Goal: Communication & Community: Answer question/provide support

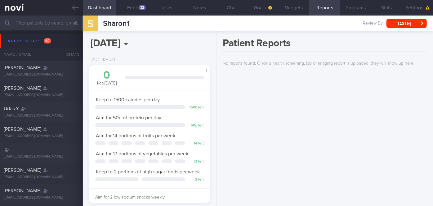
scroll to position [61, 106]
click at [48, 25] on input "text" at bounding box center [216, 23] width 433 height 15
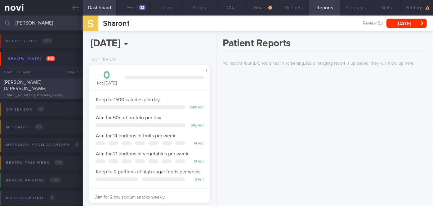
type input "jessica"
click at [67, 85] on div "[PERSON_NAME] D/[PERSON_NAME]" at bounding box center [41, 85] width 74 height 12
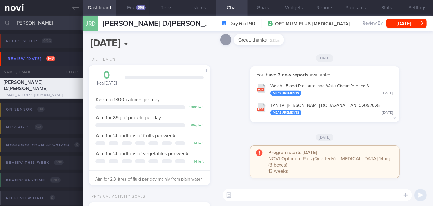
drag, startPoint x: 342, startPoint y: 110, endPoint x: 334, endPoint y: 111, distance: 7.5
click at [334, 111] on button "TANITA_ JESSICA RUBAH DO JAGANATHAN_ 02092025 Measurements Tue, 2 Sep" at bounding box center [324, 109] width 143 height 20
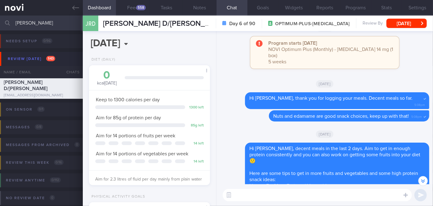
scroll to position [-676, 0]
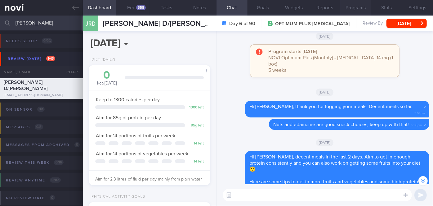
click at [351, 7] on button "Programs" at bounding box center [355, 8] width 31 height 16
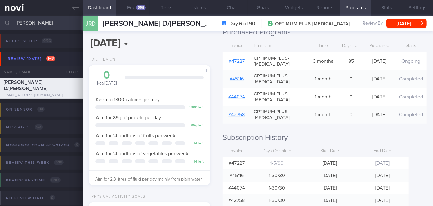
scroll to position [113, 0]
click at [327, 3] on button "Reports" at bounding box center [324, 8] width 31 height 16
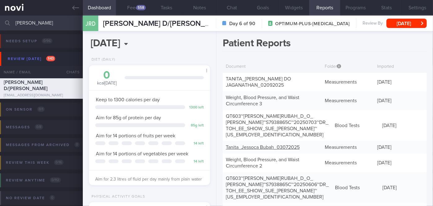
click at [285, 145] on link "Tanita_ Jessoca Bubah_ 03072025" at bounding box center [263, 147] width 74 height 5
click at [239, 7] on button "Chat" at bounding box center [231, 8] width 31 height 16
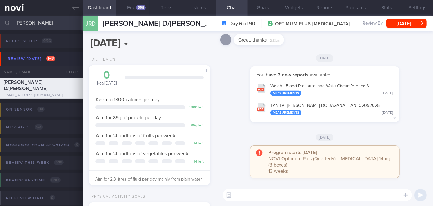
click at [258, 196] on textarea at bounding box center [317, 195] width 189 height 12
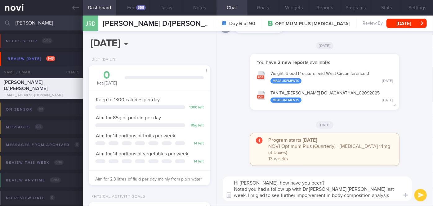
click at [263, 194] on textarea "Hi Jessica, how have you been? Noted you had a follow up with Dr Sue Anne last …" at bounding box center [317, 188] width 189 height 25
click at [350, 197] on textarea "Hi Jessica, how have you been? Noted you had a follow up with Dr Sue Anne last …" at bounding box center [317, 188] width 189 height 25
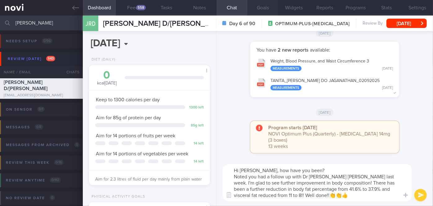
type textarea "Hi Jessica, how have you been? Noted you had a follow up with Dr Sue Anne last …"
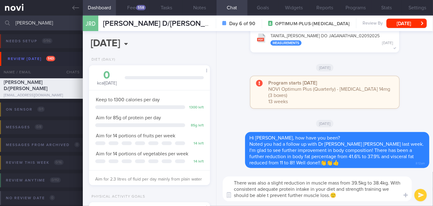
click at [268, 195] on textarea "There was also a slight reduction in muscle mass from 39.5kg to 38.4kg. With co…" at bounding box center [317, 188] width 189 height 25
type textarea "There was also a slight reduction in muscle mass from 39.5kg to 38.4kg. With co…"
click at [419, 194] on button "submit" at bounding box center [420, 195] width 12 height 12
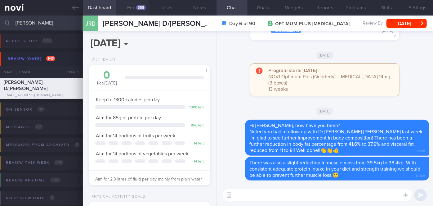
click at [134, 8] on button "Feed 558" at bounding box center [132, 8] width 33 height 16
select select "8"
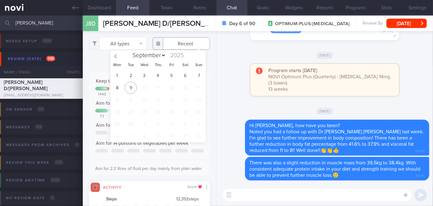
click at [176, 47] on input "text" at bounding box center [181, 43] width 57 height 12
click at [118, 75] on span "1" at bounding box center [117, 75] width 12 height 12
type input "[DATE]"
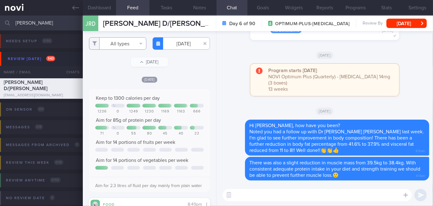
click at [127, 40] on button "All types" at bounding box center [117, 43] width 57 height 12
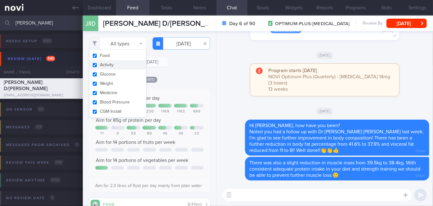
click at [119, 64] on button "Activity" at bounding box center [117, 64] width 57 height 9
checkbox input "false"
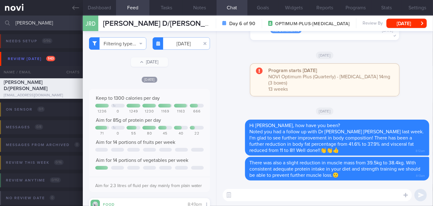
click at [173, 76] on div "[DATE]" at bounding box center [149, 79] width 121 height 7
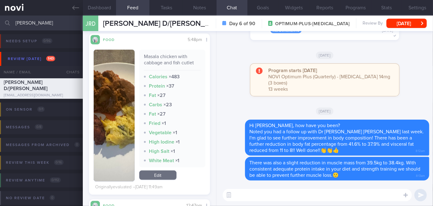
scroll to position [321, 0]
click at [101, 127] on button "button" at bounding box center [114, 115] width 41 height 132
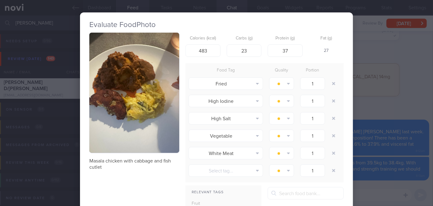
click at [361, 99] on div "Evaluate Food Photo Masala chicken with cabbage and fish cutlet Calories (kcal)…" at bounding box center [216, 103] width 433 height 206
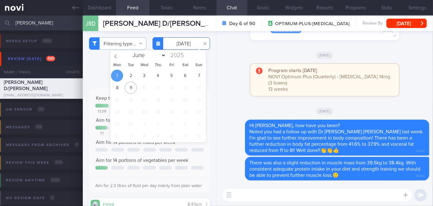
click at [173, 41] on input "[DATE]" at bounding box center [181, 43] width 57 height 12
click at [145, 71] on span "3" at bounding box center [144, 75] width 12 height 12
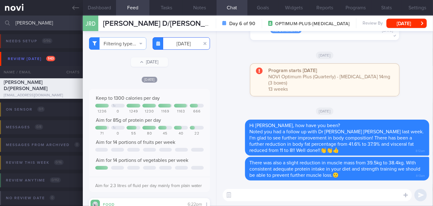
click at [183, 42] on input "2025-09-03" at bounding box center [181, 43] width 57 height 12
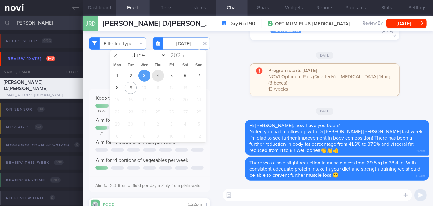
click at [160, 76] on span "4" at bounding box center [158, 75] width 12 height 12
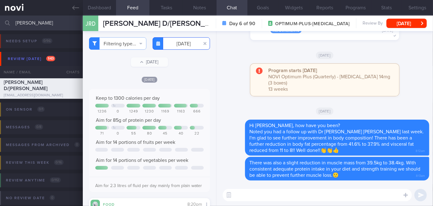
click at [178, 46] on input "2025-09-04" at bounding box center [181, 43] width 57 height 12
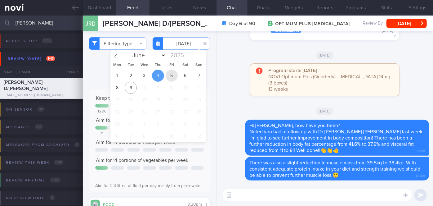
click at [173, 71] on span "5" at bounding box center [172, 75] width 12 height 12
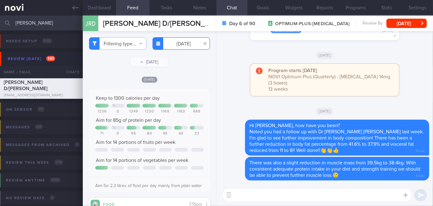
click at [185, 42] on input "[DATE]" at bounding box center [181, 43] width 57 height 12
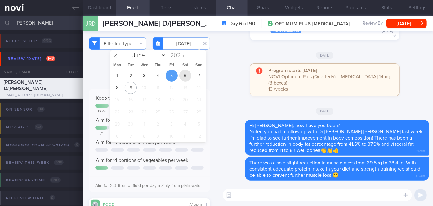
click at [182, 78] on span "6" at bounding box center [185, 75] width 12 height 12
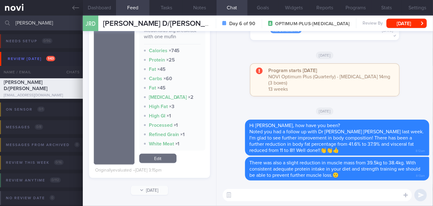
scroll to position [34, 0]
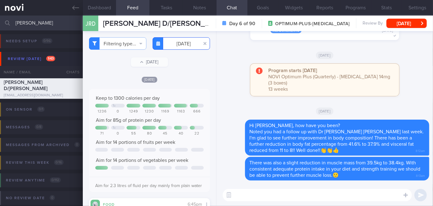
click at [185, 43] on input "2025-09-06" at bounding box center [181, 43] width 57 height 12
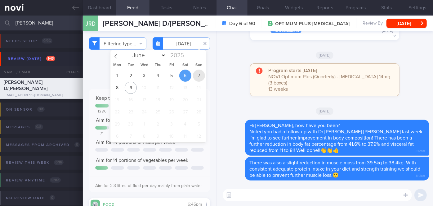
click at [199, 74] on span "7" at bounding box center [199, 75] width 12 height 12
type input "2025-09-07"
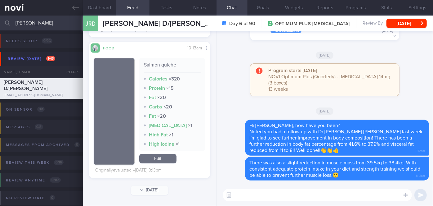
click at [257, 192] on textarea at bounding box center [317, 195] width 189 height 12
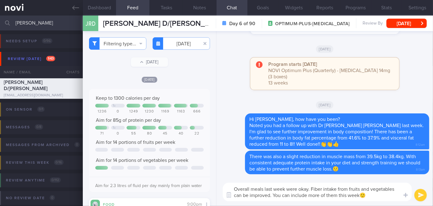
type textarea "Overall meals last week were okay. Fiber intake from fruits and vegetables can …"
click at [420, 199] on button "submit" at bounding box center [420, 195] width 12 height 12
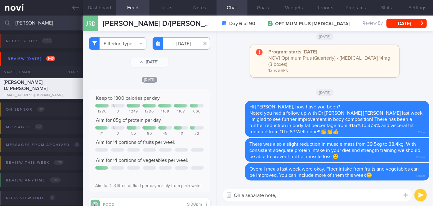
paste textarea "I also wanted to let you know that I will be away on leave from [DATE]-[DATE] M…"
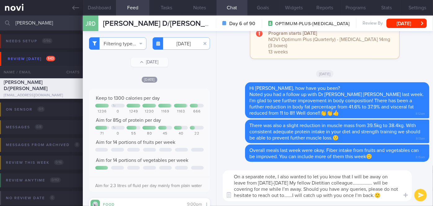
click at [386, 182] on textarea "On a separate note, I also wanted to let you know that I will be away on leave …" at bounding box center [317, 185] width 189 height 31
click at [299, 194] on textarea "On a separate note, I also wanted to let you know that I will be away on leave …" at bounding box center [317, 185] width 189 height 31
type textarea "On a separate note, I also wanted to let you know that I will be away on leave …"
click at [417, 194] on button "submit" at bounding box center [420, 195] width 12 height 12
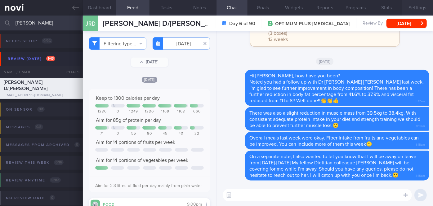
click at [416, 9] on button "Settings" at bounding box center [417, 8] width 31 height 16
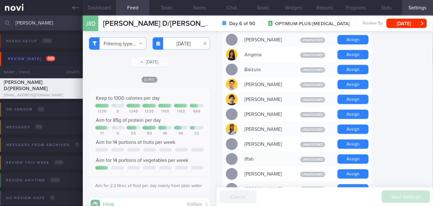
scroll to position [169, 0]
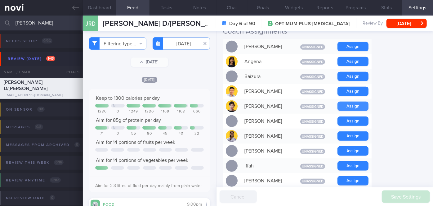
click at [362, 101] on button "Assign" at bounding box center [352, 105] width 31 height 9
click at [350, 6] on button "Programs" at bounding box center [355, 8] width 31 height 16
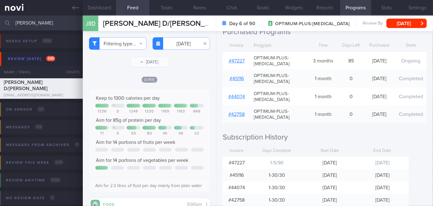
click at [40, 20] on input "jessica" at bounding box center [216, 23] width 433 height 15
type input "j"
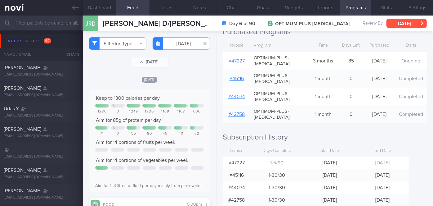
click at [397, 23] on button "[DATE]" at bounding box center [406, 23] width 40 height 9
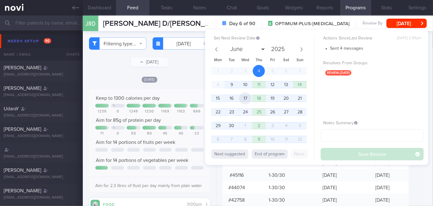
click at [243, 96] on span "17" at bounding box center [245, 98] width 12 height 12
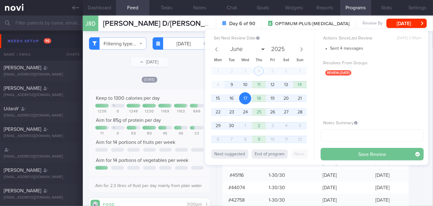
click at [362, 154] on button "Save Review" at bounding box center [372, 154] width 103 height 12
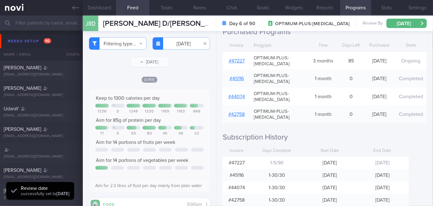
click at [41, 23] on input "text" at bounding box center [216, 23] width 433 height 15
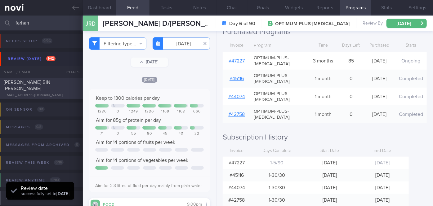
type input "farhan"
click at [60, 80] on div "FARHAN BIN HANIS farhanhanis130@gmail.com Today 7 days ago OPTIMUM-PLUS-WEGOVY" at bounding box center [216, 88] width 433 height 20
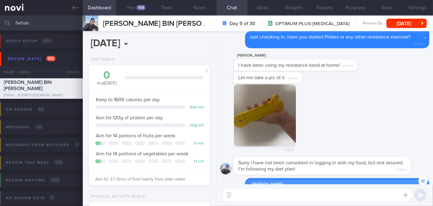
scroll to position [-169, 0]
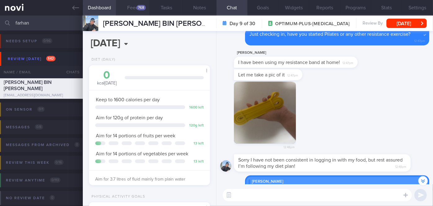
click at [138, 7] on div "768" at bounding box center [140, 7] width 9 height 5
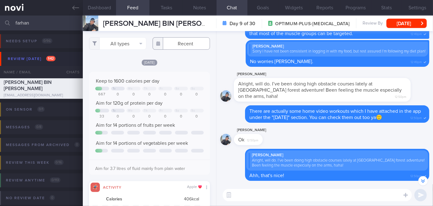
click at [185, 45] on input "text" at bounding box center [181, 43] width 57 height 12
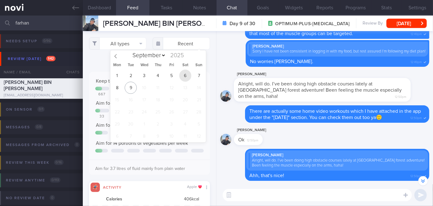
click at [184, 74] on span "6" at bounding box center [185, 75] width 12 height 12
type input "2025-09-06"
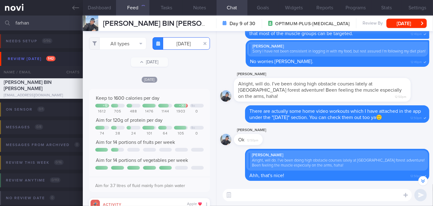
scroll to position [310132, 310050]
click at [122, 43] on button "All types" at bounding box center [117, 43] width 57 height 12
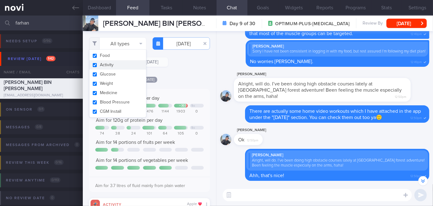
click at [111, 64] on button "Activity" at bounding box center [117, 64] width 57 height 9
checkbox input "false"
click at [178, 74] on div "Filtering type... Food Activity Glucose Weight Medicine Blood Pressure CGM Inst…" at bounding box center [149, 118] width 133 height 175
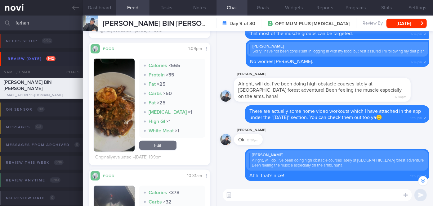
click at [117, 82] on button "button" at bounding box center [114, 105] width 41 height 93
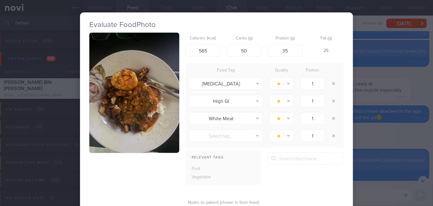
click at [117, 82] on button "button" at bounding box center [134, 93] width 90 height 120
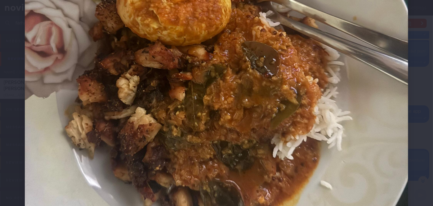
click at [405, 94] on div at bounding box center [216, 55] width 433 height 561
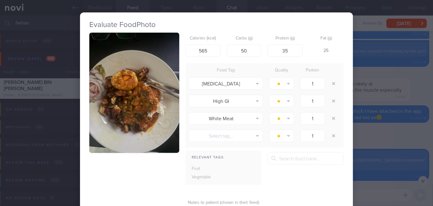
click at [373, 94] on div "Evaluate Food Photo Calories (kcal) 565 Carbs (g) 50 Protein (g) 35 Fat (g) 25 …" at bounding box center [216, 103] width 433 height 206
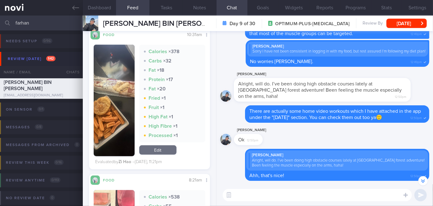
click at [118, 98] on button "button" at bounding box center [114, 100] width 41 height 111
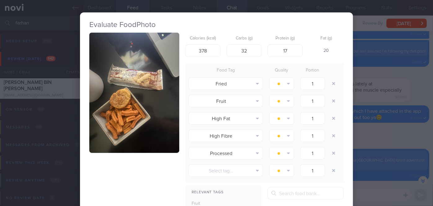
click at [353, 127] on div "Evaluate Food Photo Calories (kcal) 378 Carbs (g) 32 Protein (g) 17 Fat (g) 20 …" at bounding box center [216, 103] width 433 height 206
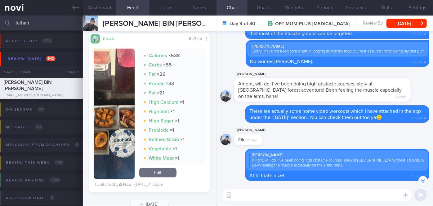
click at [108, 112] on button "button" at bounding box center [114, 114] width 41 height 130
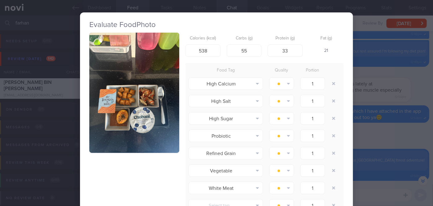
click at [108, 112] on button "button" at bounding box center [134, 93] width 90 height 120
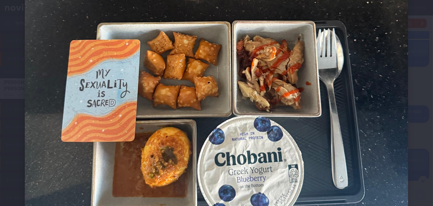
click at [369, 104] on img at bounding box center [216, 54] width 383 height 511
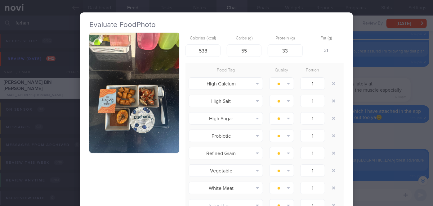
click at [365, 103] on div "Evaluate Food Photo Calories (kcal) 538 Carbs (g) 55 Protein (g) 33 Fat (g) 21 …" at bounding box center [216, 103] width 433 height 206
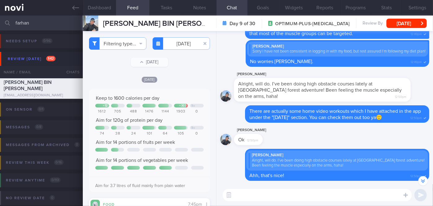
click at [305, 193] on textarea at bounding box center [317, 195] width 189 height 12
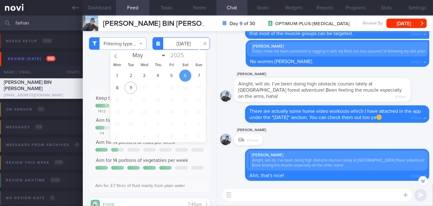
click at [179, 43] on input "2025-09-06" at bounding box center [181, 43] width 57 height 12
click at [158, 76] on span "4" at bounding box center [158, 75] width 12 height 12
type input "2025-09-04"
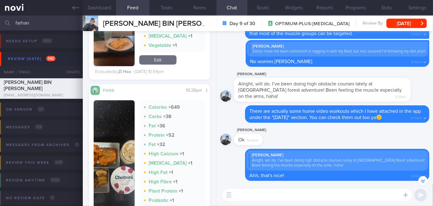
scroll to position [405, 0]
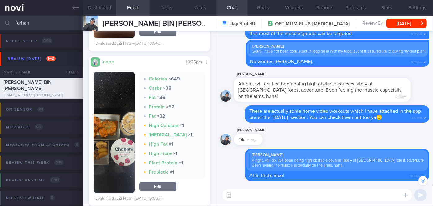
click at [127, 161] on img "button" at bounding box center [114, 132] width 41 height 121
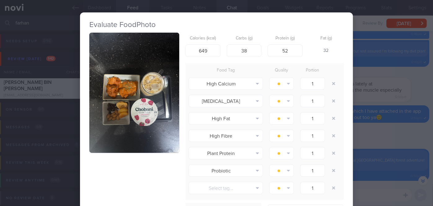
click at [364, 184] on div "Evaluate Food Photo Calories (kcal) 649 Carbs (g) 38 Protein (g) 52 Fat (g) 32 …" at bounding box center [216, 103] width 433 height 206
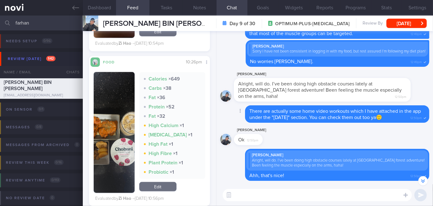
click at [224, 114] on icon at bounding box center [225, 113] width 6 height 5
click at [272, 199] on textarea at bounding box center [317, 195] width 189 height 12
paste textarea "I also wanted to let you know that I will be away on leave from [DATE]-[DATE] M…"
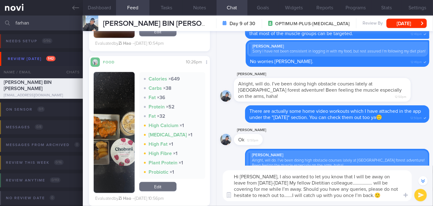
click at [269, 177] on textarea "Hi Farhan, I also wanted to let you know that I will be away on leave from 12th…" at bounding box center [317, 185] width 189 height 31
drag, startPoint x: 352, startPoint y: 183, endPoint x: 338, endPoint y: 183, distance: 14.0
click at [338, 183] on textarea "Hi Farhan, I wanted to let you know that I will be away on leave from 12th Sept…" at bounding box center [317, 185] width 189 height 31
click at [267, 196] on textarea "Hi Farhan, I wanted to let you know that I will be away on leave from 12th Sept…" at bounding box center [317, 185] width 189 height 31
type textarea "Hi Farhan, I wanted to let you know that I will be away on leave from 12th Sept…"
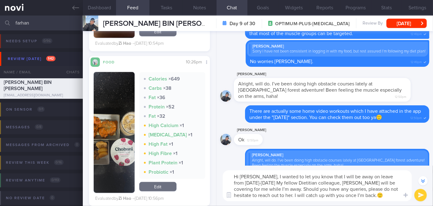
click at [418, 197] on button "submit" at bounding box center [420, 195] width 12 height 12
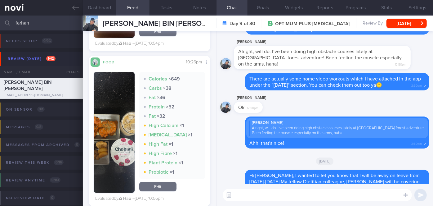
scroll to position [0, 0]
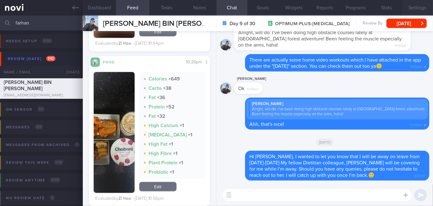
click at [409, 6] on button "Settings" at bounding box center [417, 8] width 31 height 16
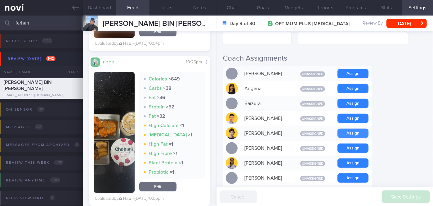
scroll to position [141, 0]
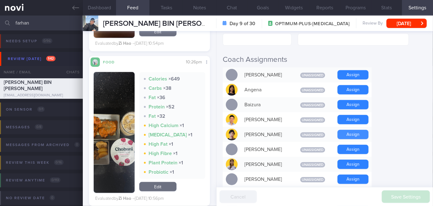
click at [340, 130] on button "Assign" at bounding box center [352, 134] width 31 height 9
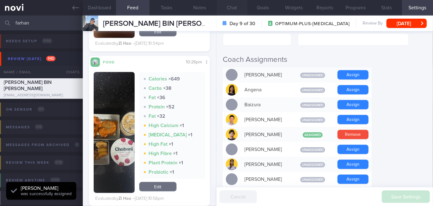
click at [234, 6] on button "Chat" at bounding box center [231, 8] width 31 height 16
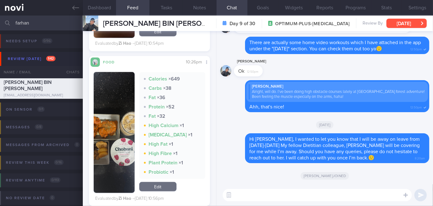
click at [397, 25] on button "[DATE]" at bounding box center [406, 23] width 40 height 9
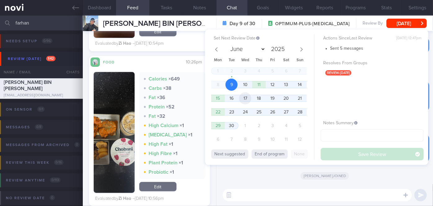
click at [241, 98] on span "17" at bounding box center [245, 98] width 12 height 12
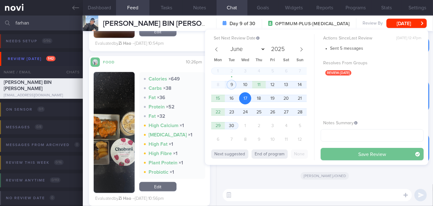
click at [358, 151] on button "Save Review" at bounding box center [372, 154] width 103 height 12
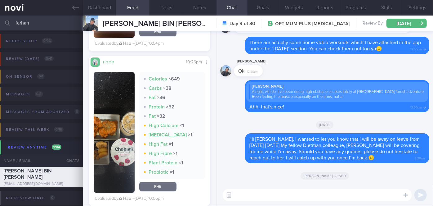
click at [29, 20] on input "farhan" at bounding box center [216, 23] width 433 height 15
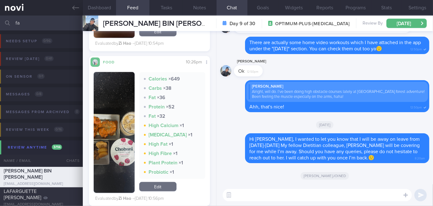
type input "f"
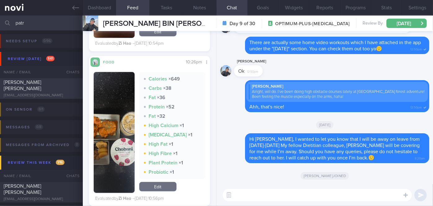
type input "patr"
click at [69, 83] on div at bounding box center [72, 80] width 14 height 3
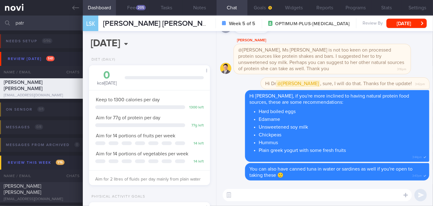
scroll to position [54, 108]
click at [130, 10] on button "Feed 205" at bounding box center [132, 8] width 33 height 16
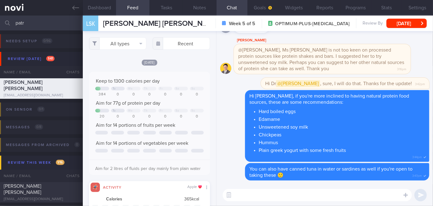
scroll to position [27, 109]
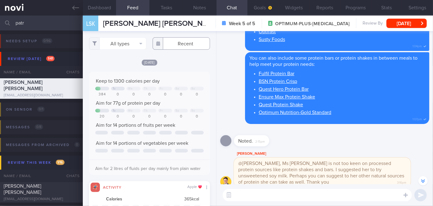
click at [179, 44] on input "text" at bounding box center [181, 43] width 57 height 12
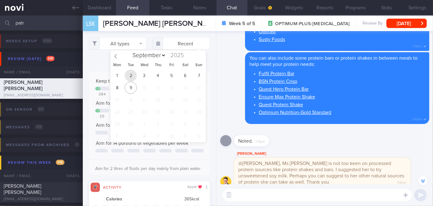
click at [130, 74] on span "2" at bounding box center [131, 75] width 12 height 12
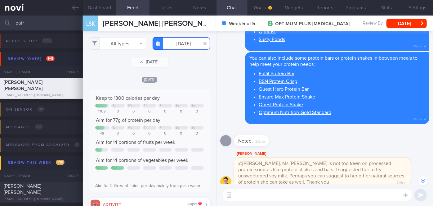
click at [172, 42] on input "2025-09-02" at bounding box center [181, 43] width 57 height 12
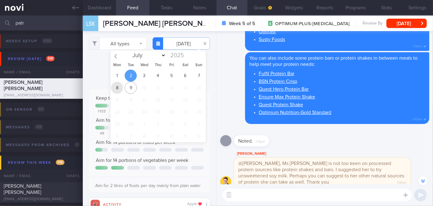
click at [118, 85] on span "8" at bounding box center [117, 88] width 12 height 12
type input "2025-09-08"
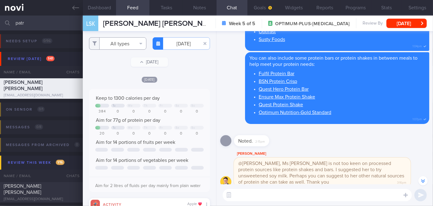
click at [118, 47] on button "All types" at bounding box center [117, 43] width 57 height 12
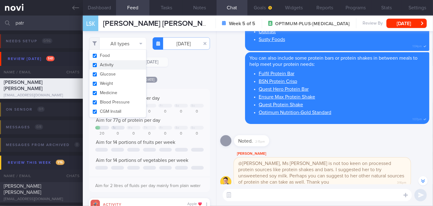
click at [113, 62] on button "Activity" at bounding box center [117, 64] width 57 height 9
checkbox input "false"
click at [178, 67] on div "Filtering type... Food Activity Glucose Weight Medicine Blood Pressure CGM Inst…" at bounding box center [149, 118] width 133 height 175
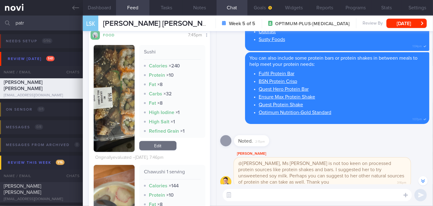
click at [102, 97] on button "button" at bounding box center [114, 98] width 41 height 107
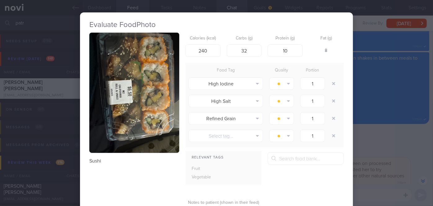
click at [102, 97] on button "button" at bounding box center [134, 93] width 90 height 120
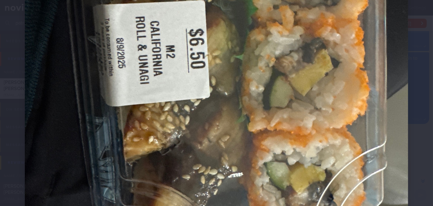
click at [397, 105] on img at bounding box center [216, 54] width 383 height 511
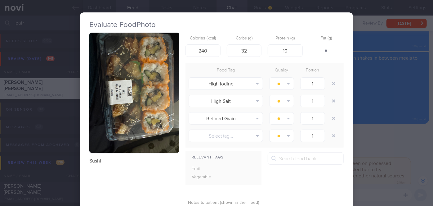
click at [397, 105] on div "Evaluate Food Photo Sushi Calories (kcal) 240 Carbs (g) 32 Protein (g) 10 Fat (…" at bounding box center [216, 103] width 433 height 206
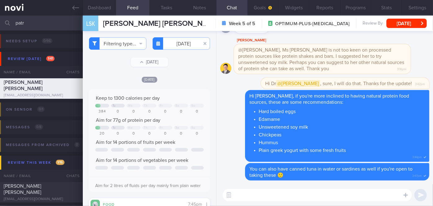
click at [343, 194] on textarea at bounding box center [317, 195] width 189 height 12
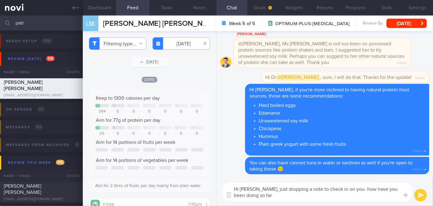
type textarea "Hi Pat, just dropping a note to check in on you- how have you been doing so far?"
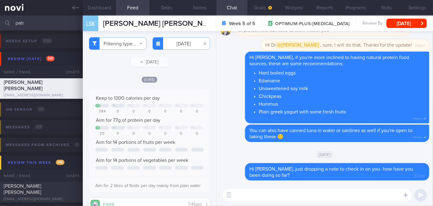
paste textarea "I also wanted to let you know that I will be away on leave from [DATE]-[DATE] M…"
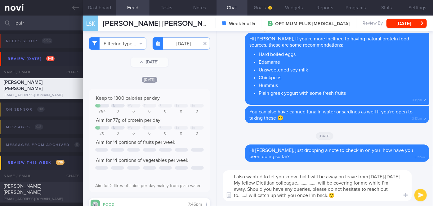
drag, startPoint x: 339, startPoint y: 183, endPoint x: 324, endPoint y: 181, distance: 15.4
click at [324, 181] on textarea "I also wanted to let you know that I will be away on leave from [DATE]-[DATE] M…" at bounding box center [317, 185] width 189 height 31
click at [254, 195] on textarea "I also wanted to let you know that I will be away on leave from 12th Sept-22nd …" at bounding box center [317, 185] width 189 height 31
type textarea "I also wanted to let you know that I will be away on leave from 12th Sept-22nd …"
click at [420, 196] on button "submit" at bounding box center [420, 195] width 12 height 12
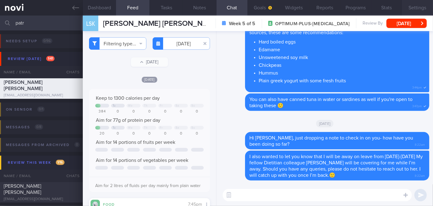
click at [420, 9] on button "Settings" at bounding box center [417, 8] width 31 height 16
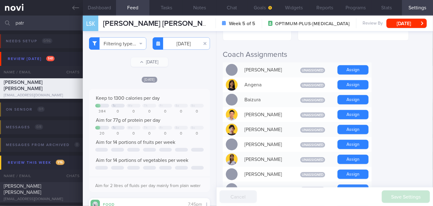
scroll to position [169, 0]
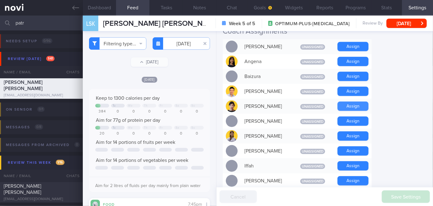
click at [349, 101] on button "Assign" at bounding box center [352, 105] width 31 height 9
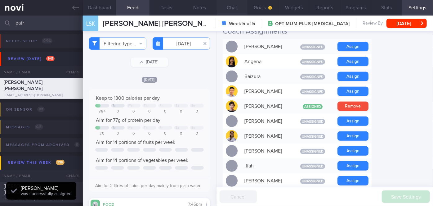
scroll to position [54, 108]
click at [237, 10] on button "Chat" at bounding box center [231, 8] width 31 height 16
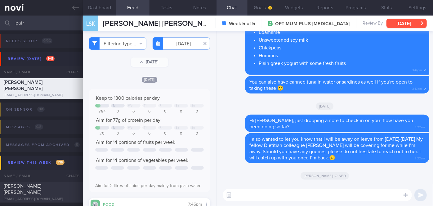
click at [394, 24] on button "[DATE]" at bounding box center [406, 23] width 40 height 9
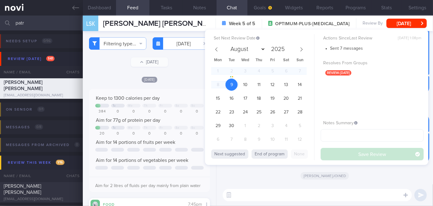
click at [250, 181] on div "Charlotte Tan joined" at bounding box center [324, 175] width 209 height 17
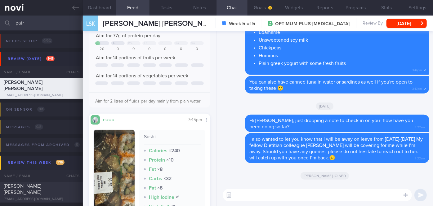
scroll to position [56, 0]
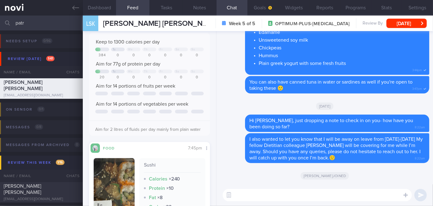
click at [250, 194] on textarea at bounding box center [317, 195] width 189 height 12
type textarea "Dinner choices yesterday were good🙂"
click at [417, 194] on button "submit" at bounding box center [420, 195] width 12 height 12
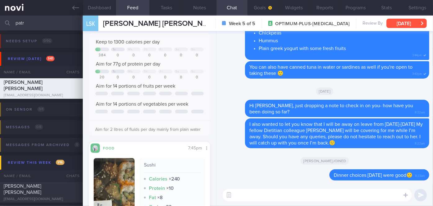
click at [410, 22] on button "[DATE]" at bounding box center [406, 23] width 40 height 9
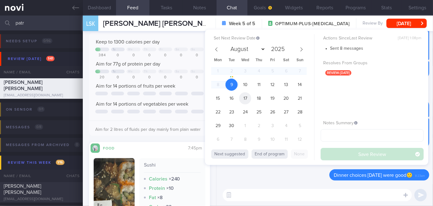
click at [245, 96] on span "17" at bounding box center [245, 98] width 12 height 12
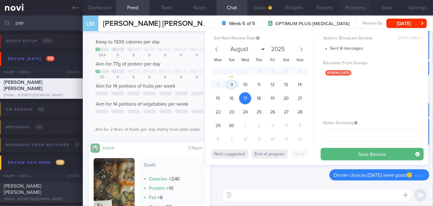
click at [358, 7] on button "Programs" at bounding box center [355, 8] width 31 height 16
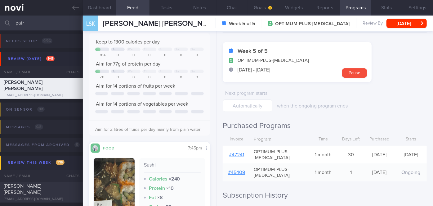
scroll to position [28, 0]
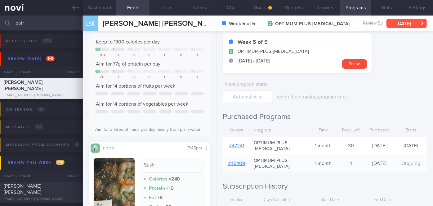
click at [404, 20] on button "[DATE]" at bounding box center [406, 23] width 40 height 9
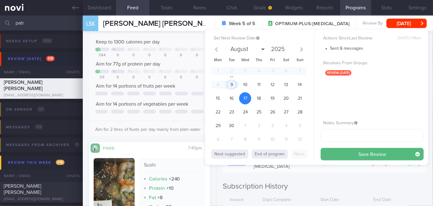
click at [349, 152] on button "Save Review" at bounding box center [372, 154] width 103 height 12
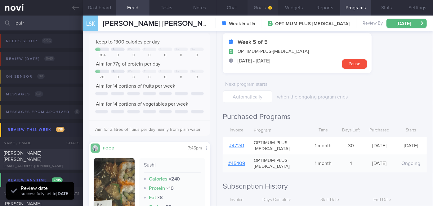
scroll to position [54, 108]
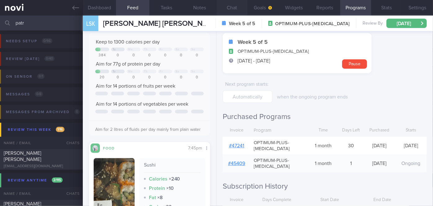
click at [238, 4] on button "Chat" at bounding box center [231, 8] width 31 height 16
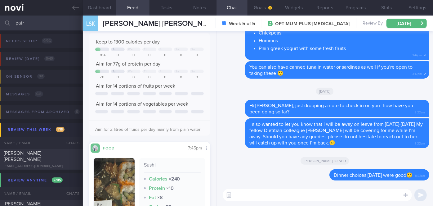
click at [37, 26] on input "patr" at bounding box center [216, 23] width 433 height 15
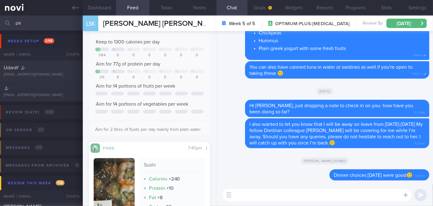
type input "p"
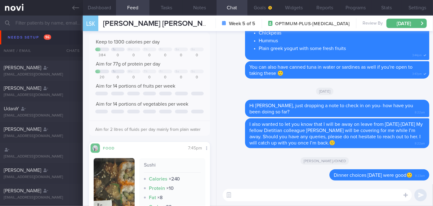
scroll to position [61, 0]
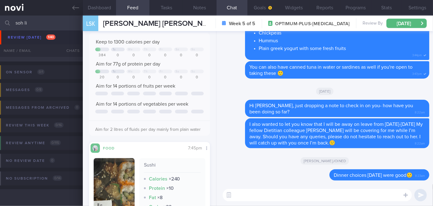
scroll to position [37, 0]
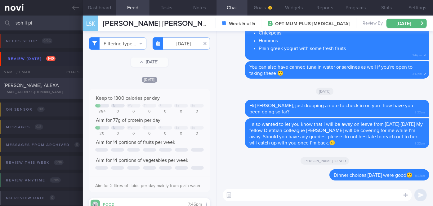
type input "soh li pi"
click at [60, 86] on div "[PERSON_NAME], ALEXA" at bounding box center [41, 85] width 74 height 6
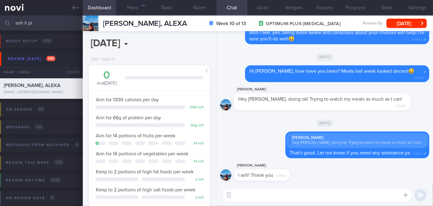
scroll to position [61, 106]
click at [137, 5] on button "Feed 763" at bounding box center [132, 8] width 33 height 16
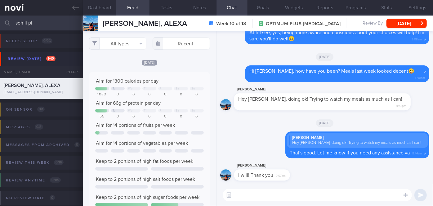
scroll to position [27, 109]
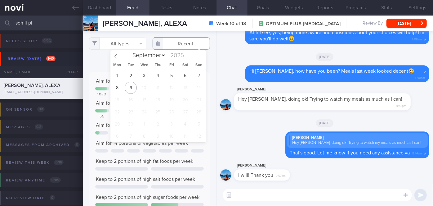
click at [176, 49] on input "text" at bounding box center [181, 43] width 57 height 12
click at [115, 74] on span "1" at bounding box center [117, 75] width 12 height 12
type input "[DATE]"
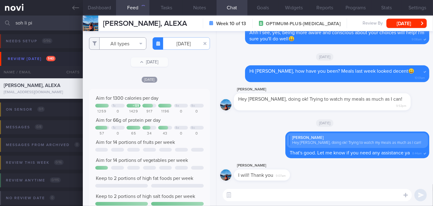
click at [121, 47] on button "All types" at bounding box center [117, 43] width 57 height 12
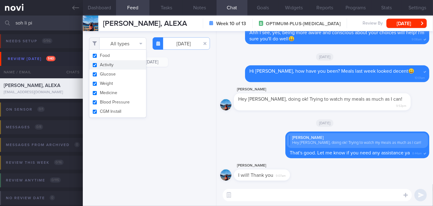
scroll to position [6761, 0]
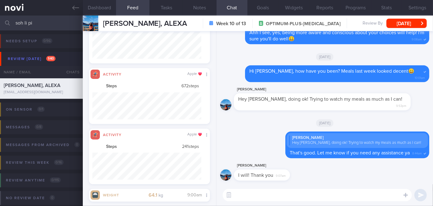
click at [113, 65] on div "All types Food Activity Glucose Weight Medicine Blood Pressure CGM Install Mon,…" at bounding box center [149, 118] width 133 height 175
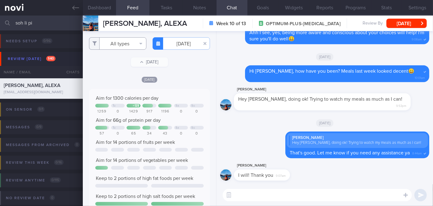
click at [123, 39] on button "All types" at bounding box center [117, 43] width 57 height 12
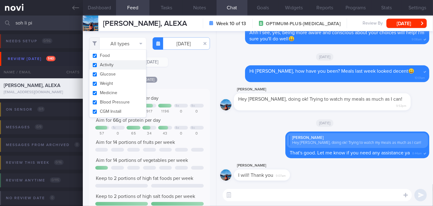
click at [107, 65] on button "Activity" at bounding box center [117, 64] width 57 height 9
checkbox input "false"
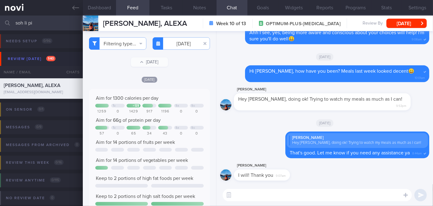
click at [173, 80] on div "[DATE]" at bounding box center [149, 79] width 121 height 7
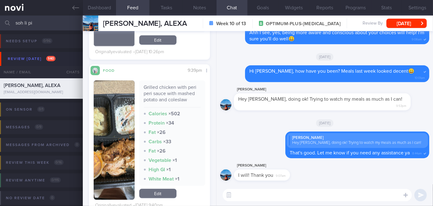
click at [109, 138] on button "button" at bounding box center [114, 139] width 41 height 119
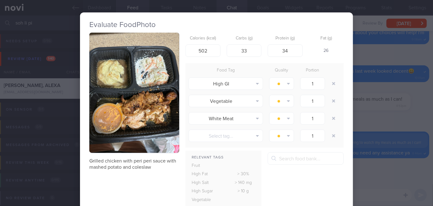
click at [376, 155] on div "Evaluate Food Photo Grilled chicken with peri peri sauce with mashed potato and…" at bounding box center [216, 103] width 433 height 206
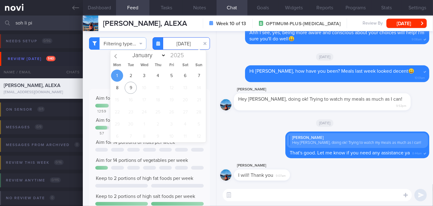
click at [182, 45] on input "[DATE]" at bounding box center [181, 43] width 57 height 12
click at [145, 77] on span "3" at bounding box center [144, 75] width 12 height 12
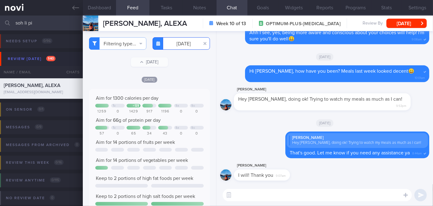
click at [181, 44] on input "2025-09-03" at bounding box center [181, 43] width 57 height 12
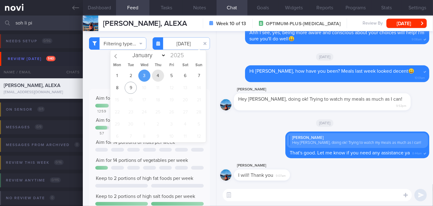
click at [156, 74] on span "4" at bounding box center [158, 75] width 12 height 12
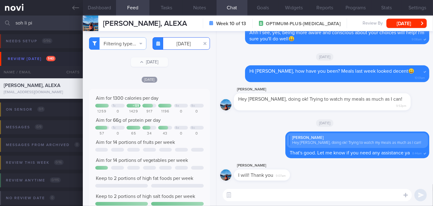
click at [179, 44] on input "2025-09-04" at bounding box center [181, 43] width 57 height 12
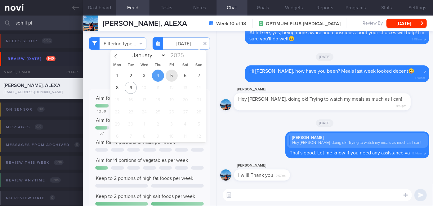
click at [169, 79] on span "5" at bounding box center [172, 75] width 12 height 12
type input "[DATE]"
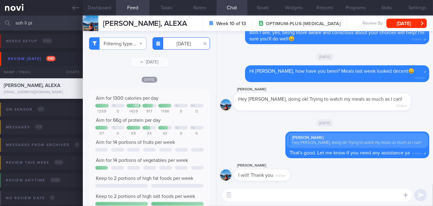
click at [186, 43] on input "[DATE]" at bounding box center [181, 43] width 57 height 12
click at [235, 129] on div "[DATE]" at bounding box center [324, 122] width 209 height 17
click at [265, 190] on textarea at bounding box center [317, 195] width 189 height 12
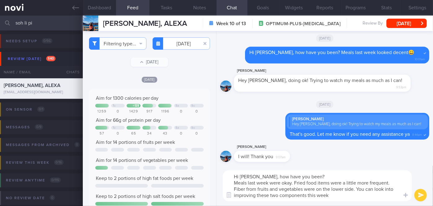
click at [306, 177] on textarea "Hi Alexa, how have you been? Meals last week were okay. Fried food items were a…" at bounding box center [317, 185] width 189 height 31
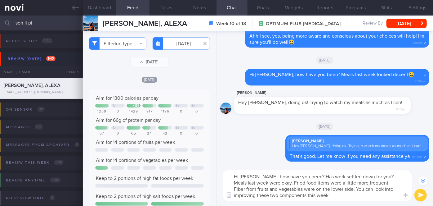
scroll to position [-56, 0]
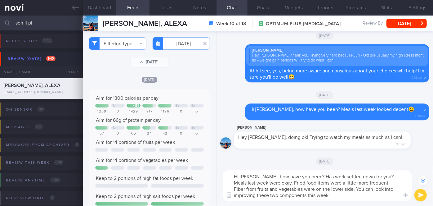
click at [340, 196] on textarea "Hi Alexa, how have you been? Has work settled down for you? Meals last week wer…" at bounding box center [317, 185] width 189 height 31
type textarea "Hi Alexa, how have you been? Has work settled down for you? Meals last week wer…"
click at [420, 194] on button "submit" at bounding box center [420, 195] width 12 height 12
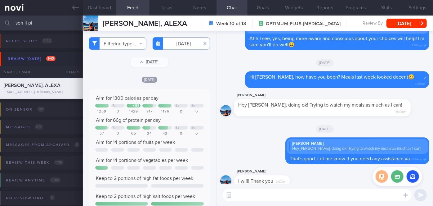
scroll to position [0, 0]
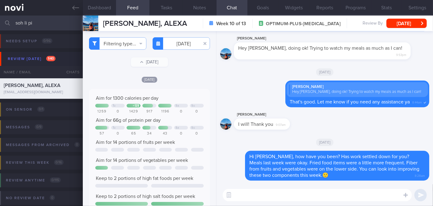
click at [283, 195] on textarea at bounding box center [317, 195] width 189 height 12
paste textarea "I also wanted to let you know that I will be away on leave from [DATE]-[DATE] M…"
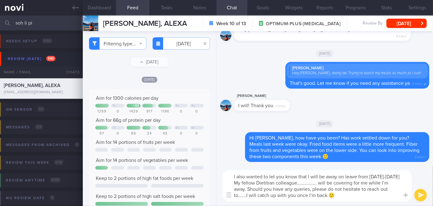
drag, startPoint x: 340, startPoint y: 182, endPoint x: 324, endPoint y: 181, distance: 15.6
click at [324, 181] on textarea "I also wanted to let you know that I will be away on leave from [DATE]-[DATE] M…" at bounding box center [317, 185] width 189 height 31
click at [255, 196] on textarea "I also wanted to let you know that I will be away on leave from 12th Sept-22nd …" at bounding box center [317, 185] width 189 height 31
click at [343, 183] on textarea "I also wanted to let you know that I will be away on leave from 12th Sept-22nd …" at bounding box center [317, 185] width 189 height 31
type textarea "I also wanted to let you know that I will be away on leave from [DATE]-[DATE] M…"
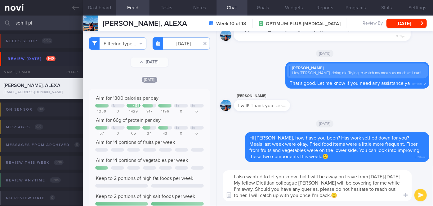
click at [418, 196] on button "submit" at bounding box center [420, 195] width 12 height 12
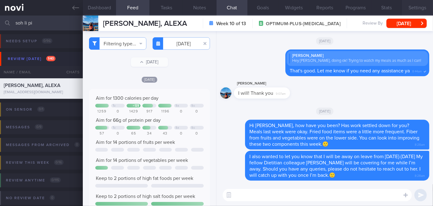
click at [419, 7] on button "Settings" at bounding box center [417, 8] width 31 height 16
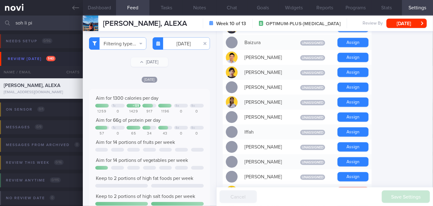
scroll to position [169, 0]
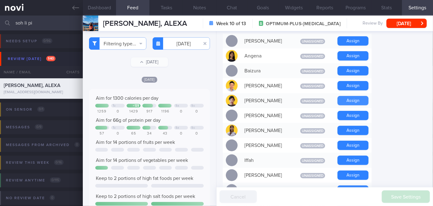
click at [350, 96] on button "Assign" at bounding box center [352, 100] width 31 height 9
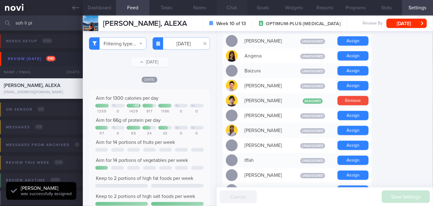
click at [236, 8] on button "Chat" at bounding box center [231, 8] width 31 height 16
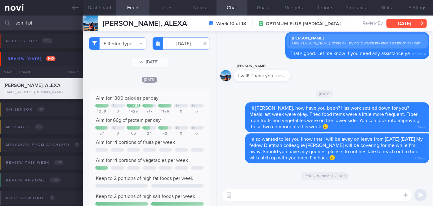
click at [404, 21] on button "[DATE]" at bounding box center [406, 23] width 40 height 9
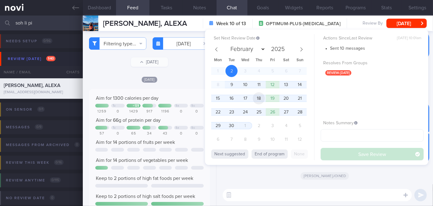
click at [255, 95] on span "18" at bounding box center [259, 98] width 12 height 12
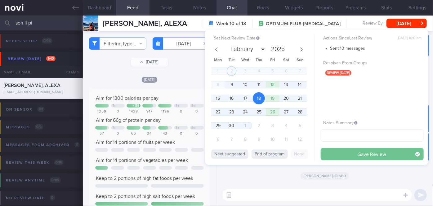
click at [342, 154] on button "Save Review" at bounding box center [372, 154] width 103 height 12
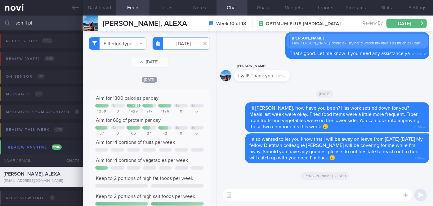
click at [44, 22] on input "soh li pi" at bounding box center [216, 23] width 433 height 15
type input "s"
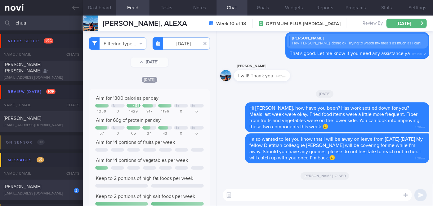
type input "chua"
click at [61, 190] on div "2 Chua Lee Hong chualeehong1969@gmail.com" at bounding box center [41, 189] width 83 height 12
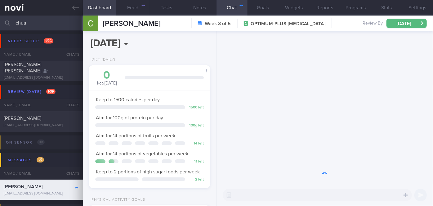
scroll to position [61, 106]
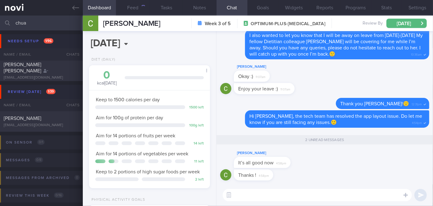
click at [253, 198] on textarea at bounding box center [317, 195] width 189 height 12
type textarea "That's great!"
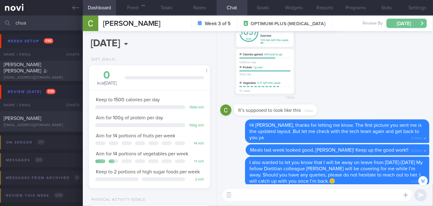
scroll to position [0, 0]
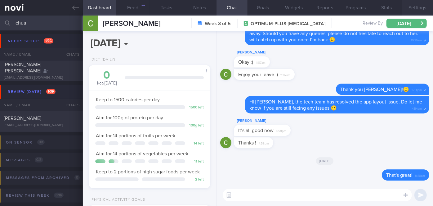
click at [419, 7] on button "Settings" at bounding box center [417, 8] width 31 height 16
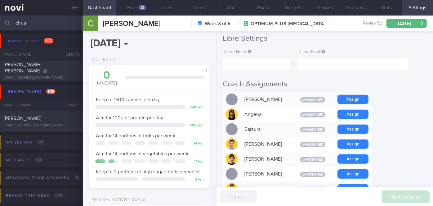
scroll to position [169, 0]
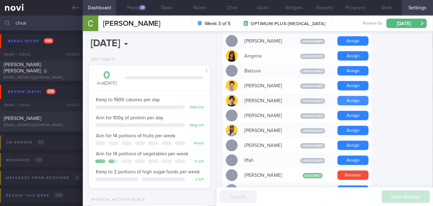
click at [355, 96] on button "Assign" at bounding box center [352, 100] width 31 height 9
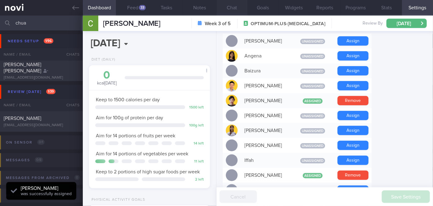
click at [230, 6] on button "Chat" at bounding box center [231, 8] width 31 height 16
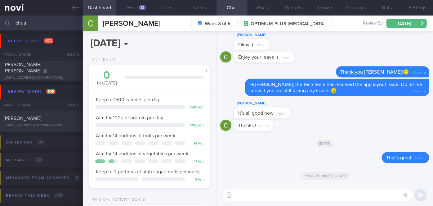
click at [43, 19] on input "chua" at bounding box center [216, 23] width 433 height 15
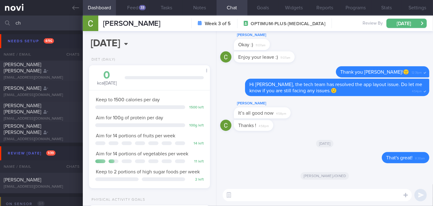
type input "c"
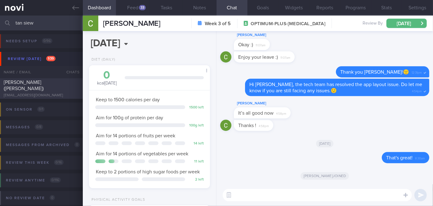
type input "tan siew"
click at [65, 87] on div "[PERSON_NAME] ([PERSON_NAME])" at bounding box center [41, 85] width 74 height 12
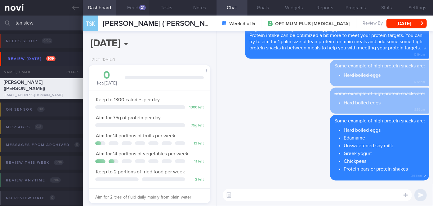
click at [137, 6] on button "Feed 21" at bounding box center [132, 8] width 33 height 16
select select "8"
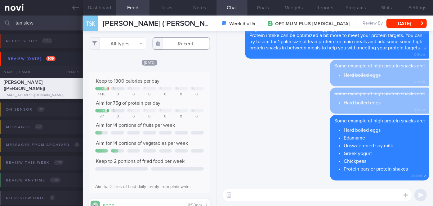
click at [178, 43] on input "text" at bounding box center [181, 43] width 57 height 12
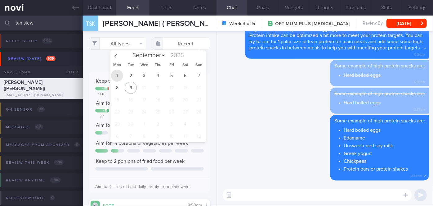
click at [119, 75] on span "1" at bounding box center [117, 75] width 12 height 12
type input "[DATE]"
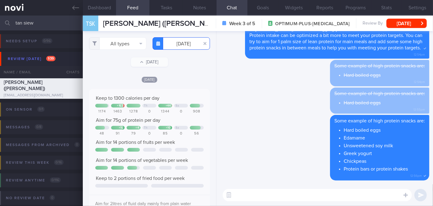
click at [177, 43] on input "[DATE]" at bounding box center [181, 43] width 57 height 12
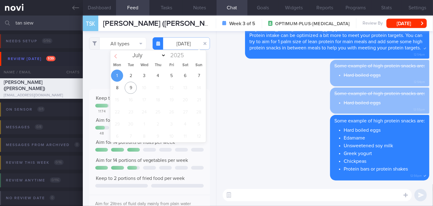
click at [118, 56] on icon at bounding box center [116, 56] width 4 height 4
select select "7"
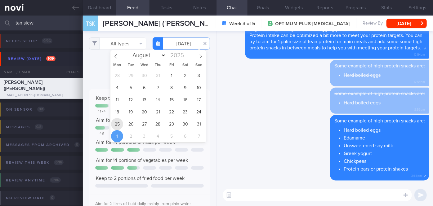
click at [120, 126] on span "25" at bounding box center [117, 124] width 12 height 12
type input "2025-08-25"
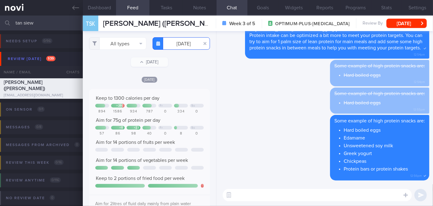
click at [180, 43] on input "2025-08-25" at bounding box center [181, 43] width 57 height 12
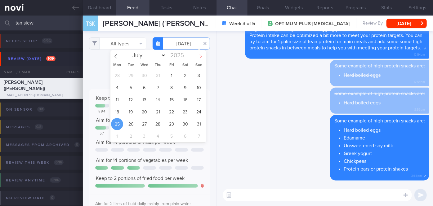
click at [199, 55] on icon at bounding box center [201, 56] width 4 height 4
select select "8"
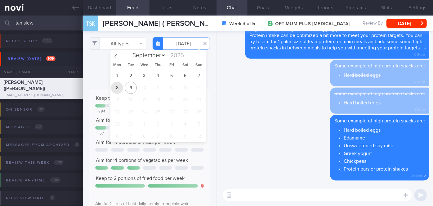
click at [119, 87] on span "8" at bounding box center [117, 88] width 12 height 12
type input "2025-09-08"
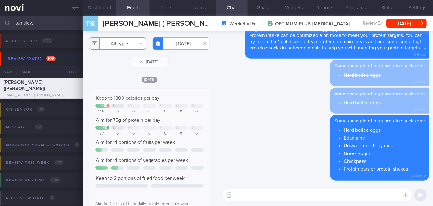
click at [121, 46] on button "All types" at bounding box center [117, 43] width 57 height 12
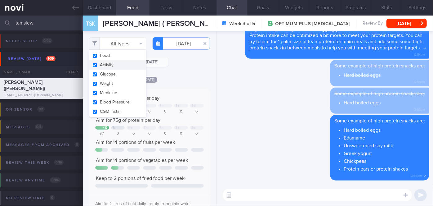
click at [114, 65] on button "Activity" at bounding box center [117, 64] width 57 height 9
checkbox input "false"
click at [183, 69] on div "Filtering type... Food Activity Glucose Weight Medicine Blood Pressure CGM Inst…" at bounding box center [149, 118] width 133 height 175
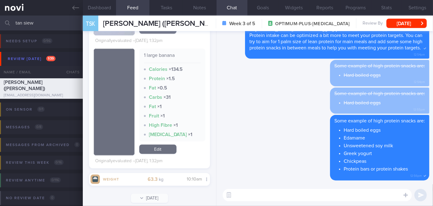
scroll to position [902, 0]
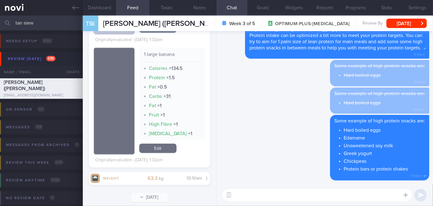
click at [270, 195] on textarea at bounding box center [317, 195] width 189 height 12
type textarea "Hi Carrie, meal choices yesterday were good! Keep it up!!👍"
click at [417, 196] on button "submit" at bounding box center [420, 195] width 12 height 12
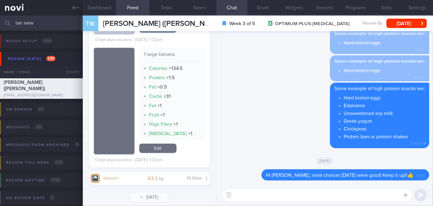
click at [356, 197] on textarea at bounding box center [317, 195] width 189 height 12
paste textarea "I also wanted to let you know that I will be away on leave from [DATE]-[DATE] M…"
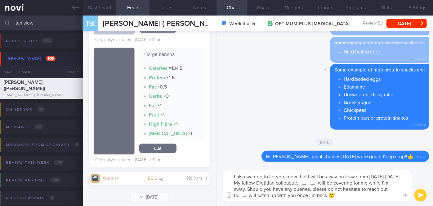
scroll to position [0, 0]
drag, startPoint x: 340, startPoint y: 183, endPoint x: 325, endPoint y: 183, distance: 15.2
click at [325, 183] on textarea "I also wanted to let you know that I will be away on leave from [DATE]-[DATE] M…" at bounding box center [317, 185] width 189 height 31
click at [255, 196] on textarea "I also wanted to let you know that I will be away on leave from 12th Sept-22nd …" at bounding box center [317, 185] width 189 height 31
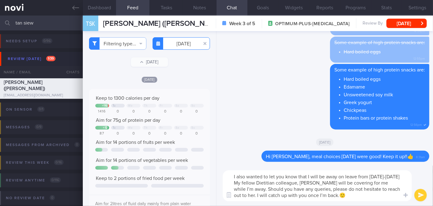
type textarea "I also wanted to let you know that I will be away on leave from 12th Sept-22nd …"
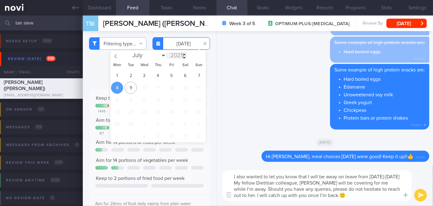
click at [176, 47] on body "You are offline! Some functionality will be unavailable Patients New Users Coac…" at bounding box center [216, 103] width 433 height 206
click at [133, 74] on span "2" at bounding box center [131, 75] width 12 height 12
type input "2025-09-02"
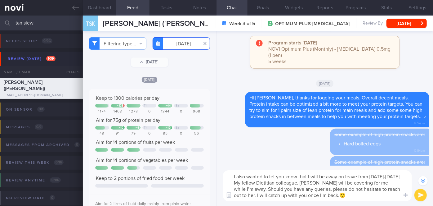
scroll to position [-84, 0]
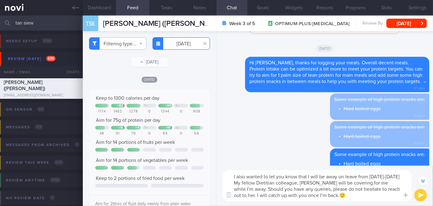
click at [173, 43] on input "2025-09-02" at bounding box center [181, 43] width 57 height 12
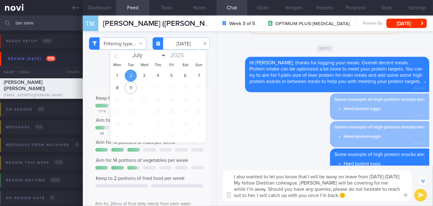
click at [115, 58] on icon at bounding box center [116, 56] width 4 height 4
select select "7"
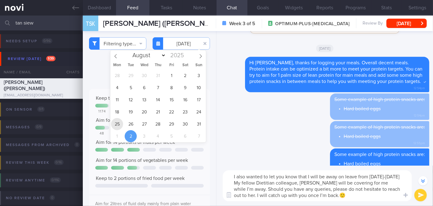
click at [118, 123] on span "25" at bounding box center [117, 124] width 12 height 12
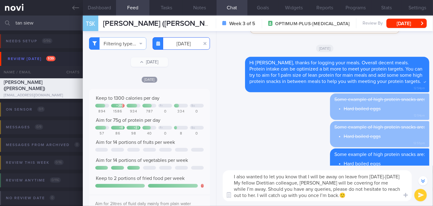
click at [177, 45] on input "2025-08-25" at bounding box center [181, 43] width 57 height 12
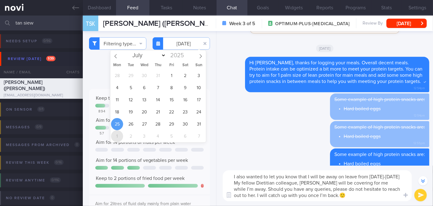
click at [121, 134] on span "1" at bounding box center [117, 136] width 12 height 12
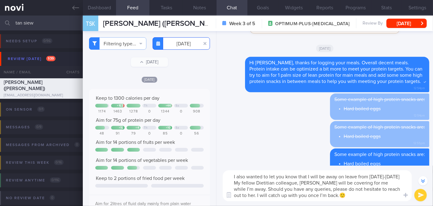
click at [187, 41] on input "[DATE]" at bounding box center [181, 43] width 57 height 12
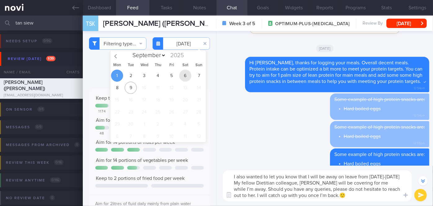
click at [179, 76] on span "6" at bounding box center [185, 75] width 12 height 12
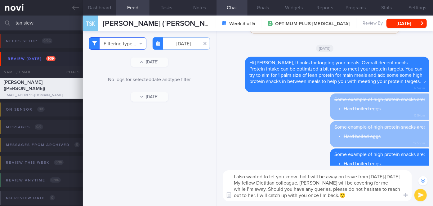
click at [121, 44] on button "Filtering type..." at bounding box center [117, 43] width 57 height 12
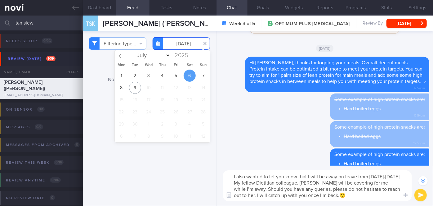
click at [189, 43] on input "2025-09-06" at bounding box center [181, 43] width 57 height 12
click at [176, 75] on span "5" at bounding box center [176, 75] width 12 height 12
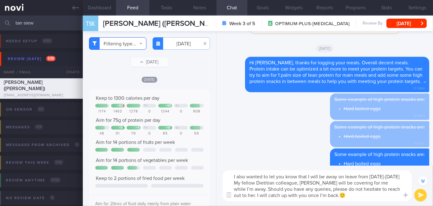
click at [120, 38] on button "Filtering type..." at bounding box center [117, 43] width 57 height 12
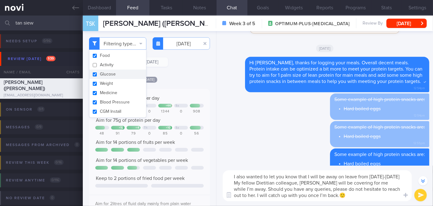
click at [194, 68] on div "Filtering type... Food Activity Glucose Weight Medicine Blood Pressure CGM Inst…" at bounding box center [149, 118] width 133 height 175
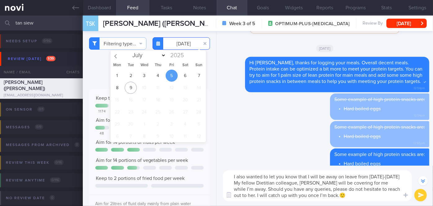
click at [181, 42] on input "[DATE]" at bounding box center [181, 43] width 57 height 12
click at [200, 77] on span "7" at bounding box center [199, 75] width 12 height 12
type input "2025-09-07"
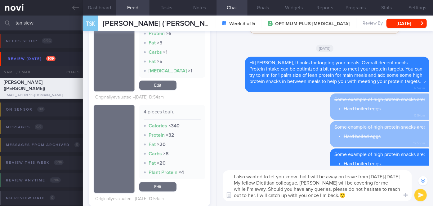
scroll to position [637, 0]
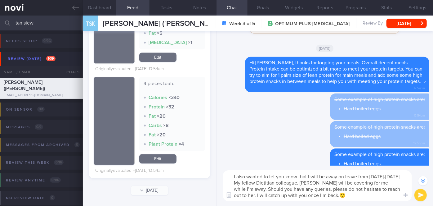
click at [424, 194] on button "submit" at bounding box center [420, 195] width 12 height 12
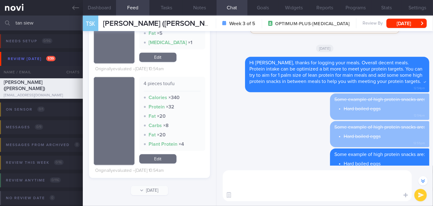
scroll to position [0, 0]
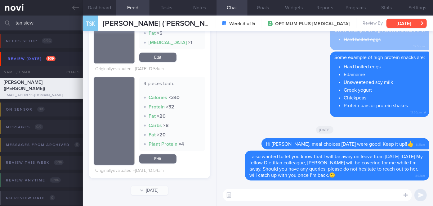
drag, startPoint x: 423, startPoint y: 7, endPoint x: 411, endPoint y: 24, distance: 21.3
click at [423, 7] on button "Settings" at bounding box center [417, 8] width 31 height 16
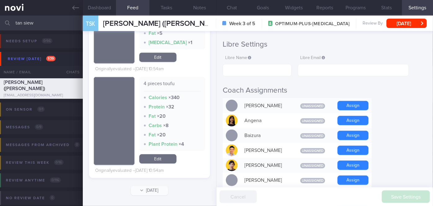
scroll to position [113, 0]
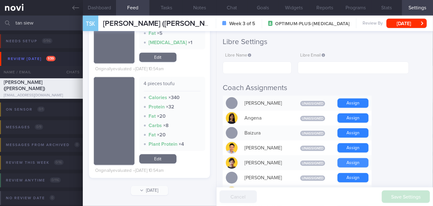
click at [360, 158] on button "Assign" at bounding box center [352, 162] width 31 height 9
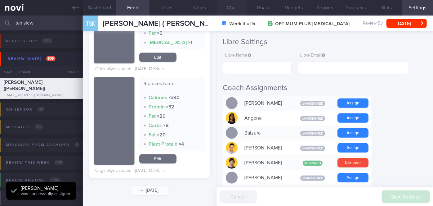
click at [236, 9] on button "Chat" at bounding box center [231, 8] width 31 height 16
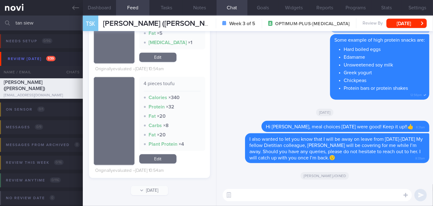
click at [35, 18] on input "tan siew" at bounding box center [216, 23] width 433 height 15
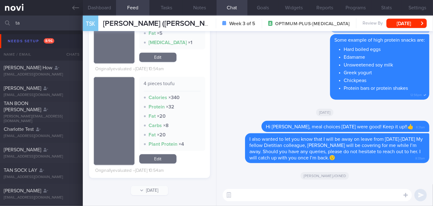
type input "t"
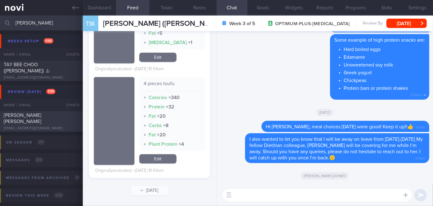
type input "alice"
click at [56, 118] on div "[PERSON_NAME] [PERSON_NAME]" at bounding box center [41, 118] width 74 height 12
click at [412, 20] on button "[DATE]" at bounding box center [406, 23] width 40 height 9
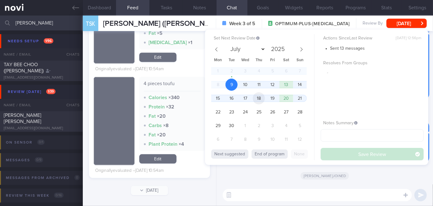
click at [261, 99] on span "18" at bounding box center [259, 98] width 12 height 12
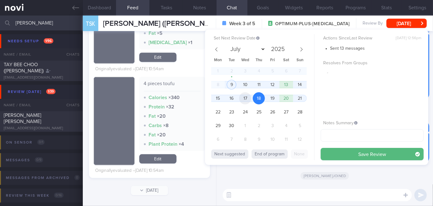
click at [246, 96] on span "17" at bounding box center [245, 98] width 12 height 12
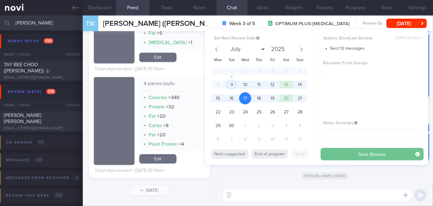
click at [344, 154] on button "Save Review" at bounding box center [372, 154] width 103 height 12
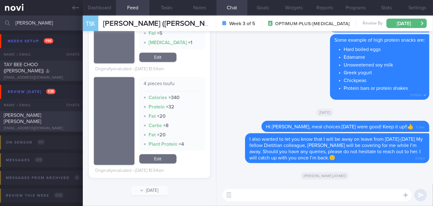
click at [71, 126] on div "[EMAIL_ADDRESS][DOMAIN_NAME]" at bounding box center [41, 128] width 75 height 5
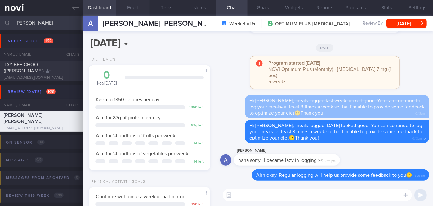
click at [139, 4] on button "Feed" at bounding box center [132, 8] width 33 height 16
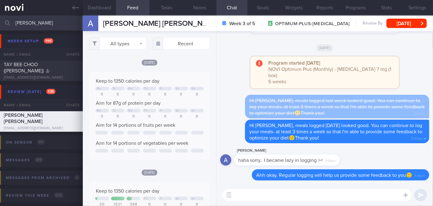
click at [253, 193] on textarea at bounding box center [317, 195] width 189 height 12
type textarea "Hi Alice, hope you have been keeping well"
click at [189, 42] on input "text" at bounding box center [181, 43] width 57 height 12
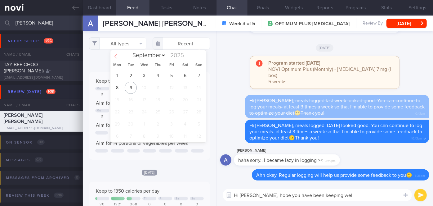
click at [117, 54] on icon at bounding box center [116, 56] width 4 height 4
select select "7"
click at [119, 124] on span "25" at bounding box center [117, 124] width 12 height 12
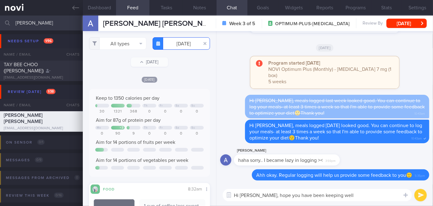
click at [172, 42] on input "2025-08-25" at bounding box center [181, 43] width 57 height 12
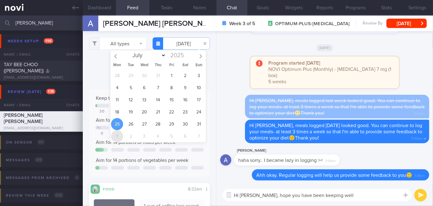
click at [121, 137] on span "1" at bounding box center [117, 136] width 12 height 12
type input "[DATE]"
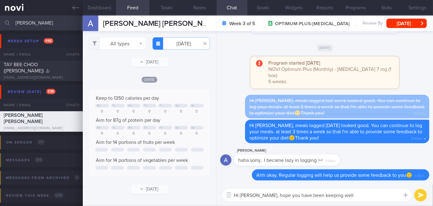
click at [332, 194] on textarea "Hi Alice, hope you have been keeping well" at bounding box center [317, 195] width 189 height 12
paste textarea "I also wanted to let you know that I will be away on leave from [DATE]-[DATE] M…"
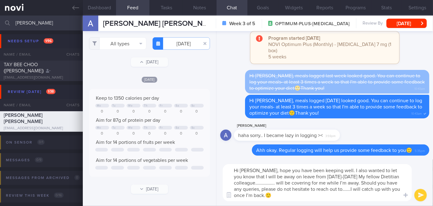
drag, startPoint x: 274, startPoint y: 183, endPoint x: 262, endPoint y: 183, distance: 12.1
click at [262, 183] on textarea "Hi Alice, hope you have been keeping well. I also wanted to let you know that I…" at bounding box center [317, 182] width 189 height 37
click at [351, 189] on textarea "Hi Alice, hope you have been keeping well. I also wanted to let you know that I…" at bounding box center [317, 182] width 189 height 37
click at [341, 170] on textarea "Hi Alice, hope you have been keeping well. I also wanted to let you know that I…" at bounding box center [317, 182] width 189 height 37
type textarea "Hi Alice, hope you have been keeping well. I wanted to let you know that I will…"
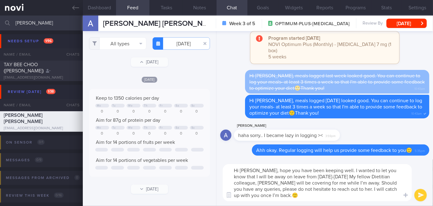
click at [420, 193] on button "submit" at bounding box center [420, 195] width 12 height 12
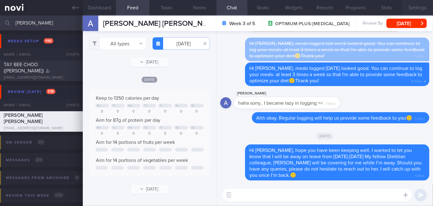
click at [410, 9] on button "Settings" at bounding box center [417, 8] width 31 height 16
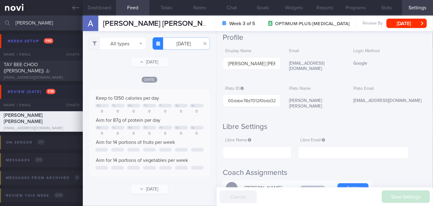
scroll to position [113, 0]
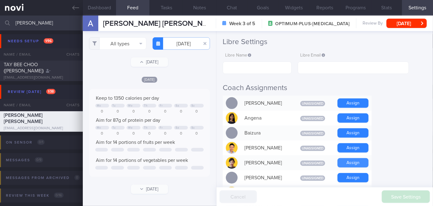
click at [357, 158] on button "Assign" at bounding box center [352, 162] width 31 height 9
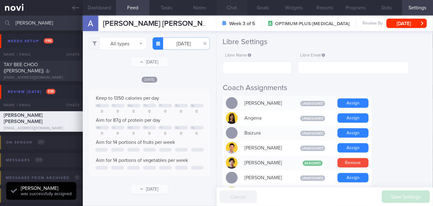
click at [239, 8] on button "Chat" at bounding box center [231, 8] width 31 height 16
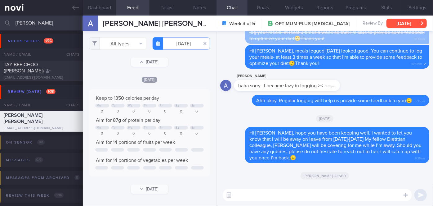
click at [395, 24] on button "[DATE]" at bounding box center [406, 23] width 40 height 9
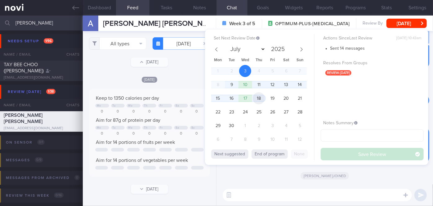
click at [257, 98] on span "18" at bounding box center [259, 98] width 12 height 12
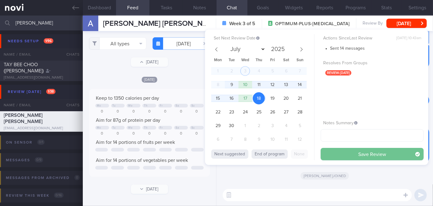
click at [340, 152] on button "Save Review" at bounding box center [372, 154] width 103 height 12
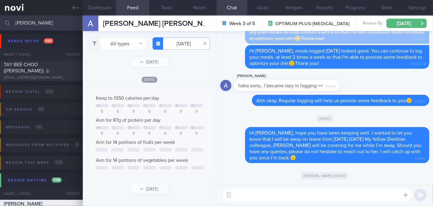
click at [31, 23] on input "alice" at bounding box center [216, 23] width 433 height 15
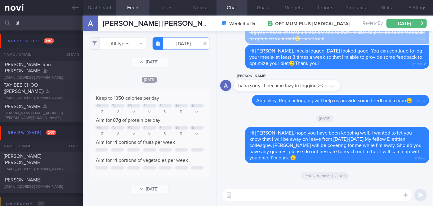
type input "a"
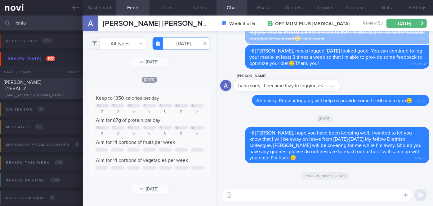
type input "rshia"
click at [73, 83] on div "[PERSON_NAME] TYEBALLY" at bounding box center [41, 85] width 74 height 12
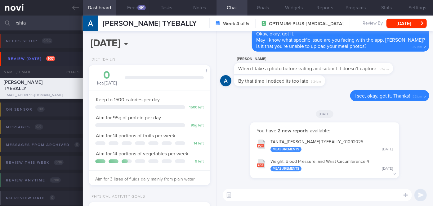
click at [346, 146] on button "TANITA_ ARSHIA TYEBALLY TYEBALLY_ 01092025 Measurements Mon, 1 Sep" at bounding box center [324, 145] width 143 height 20
click at [138, 7] on div "491" at bounding box center [141, 7] width 8 height 5
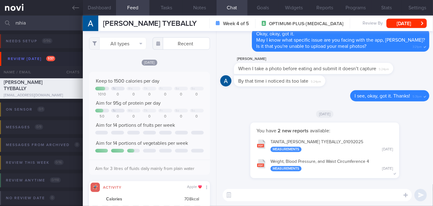
scroll to position [27, 109]
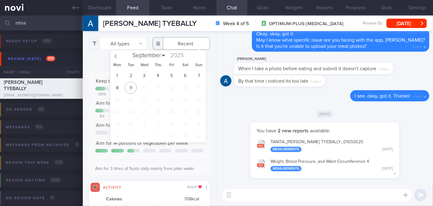
click at [176, 43] on input "text" at bounding box center [181, 43] width 57 height 12
click at [119, 55] on span at bounding box center [115, 55] width 11 height 11
select select "7"
click at [118, 124] on span "25" at bounding box center [117, 124] width 12 height 12
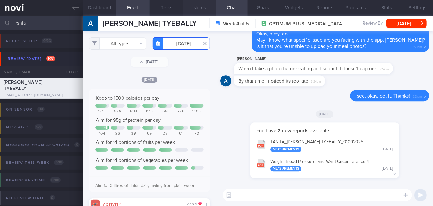
scroll to position [310132, 310050]
click at [336, 6] on button "Reports" at bounding box center [324, 8] width 31 height 16
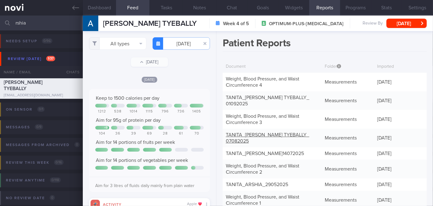
click at [284, 133] on link "TANITA_ ARSHIA TYEBALLY TYEBALLY_ 07082025" at bounding box center [267, 137] width 83 height 11
click at [236, 6] on button "Chat" at bounding box center [231, 8] width 31 height 16
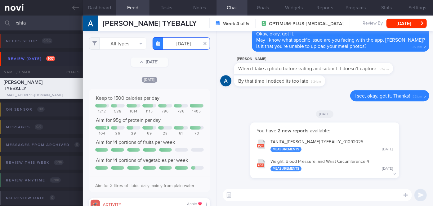
click at [176, 46] on input "2025-08-25" at bounding box center [181, 43] width 57 height 12
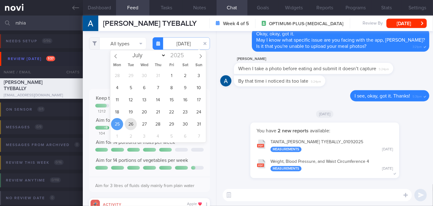
click at [129, 126] on span "26" at bounding box center [131, 124] width 12 height 12
type input "2025-08-26"
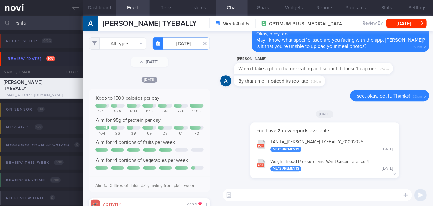
click at [251, 191] on textarea at bounding box center [317, 195] width 189 height 12
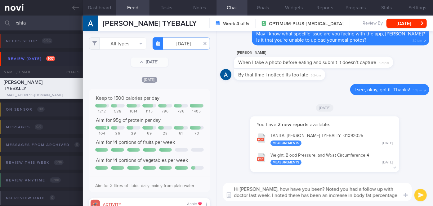
click at [340, 138] on button "TANITA_ ARSHIA TYEBALLY TYEBALLY_ 01092025 Measurements Mon, 1 Sep" at bounding box center [324, 139] width 143 height 20
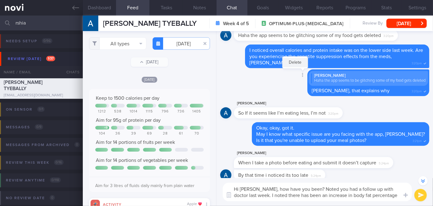
scroll to position [-112, 0]
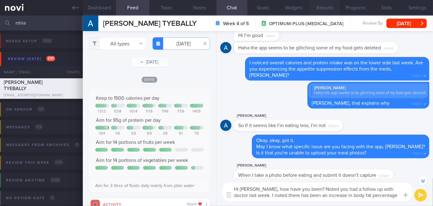
click at [313, 9] on button "Reports" at bounding box center [324, 8] width 31 height 16
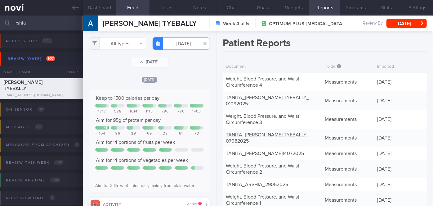
click at [278, 136] on link "TANITA_ ARSHIA TYEBALLY TYEBALLY_ 07082025" at bounding box center [267, 137] width 83 height 11
click at [228, 7] on button "Chat" at bounding box center [231, 8] width 31 height 16
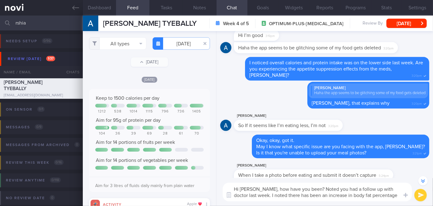
click at [392, 196] on textarea "Hi Arshia, how have you been? Noted you had a follow up with doctor last week. …" at bounding box center [317, 191] width 189 height 19
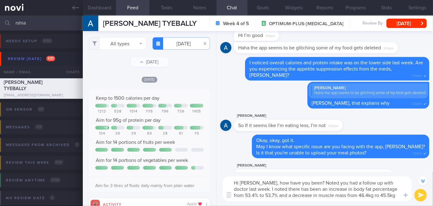
click at [354, 195] on textarea "Hi Arshia, how have you been? Noted you had a follow up with doctor last week. …" at bounding box center [317, 188] width 189 height 25
click at [373, 196] on textarea "Hi Arshia, how have you been? Noted you had a follow up with doctor last week. …" at bounding box center [317, 188] width 189 height 25
type textarea "Hi [PERSON_NAME], how have you been? Noted you had a follow up with doctor last…"
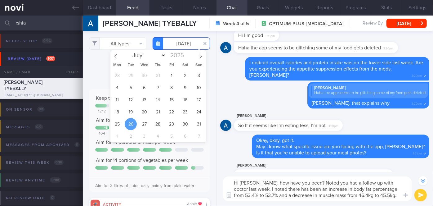
click at [174, 41] on input "2025-08-26" at bounding box center [181, 43] width 57 height 12
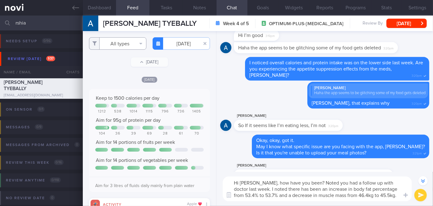
click at [123, 45] on button "All types" at bounding box center [117, 43] width 57 height 12
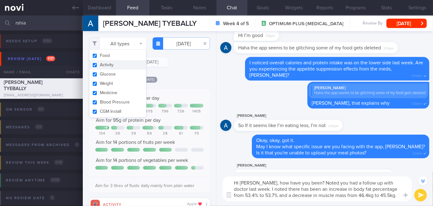
click at [110, 62] on button "Activity" at bounding box center [117, 64] width 57 height 9
checkbox input "false"
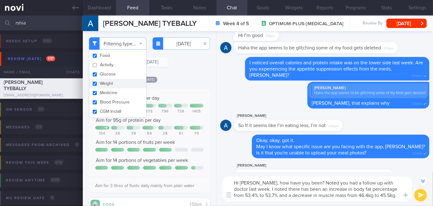
click at [109, 82] on button "Weight" at bounding box center [117, 83] width 57 height 9
checkbox input "false"
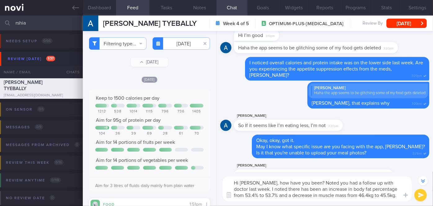
click at [185, 82] on div "[DATE]" at bounding box center [149, 79] width 121 height 7
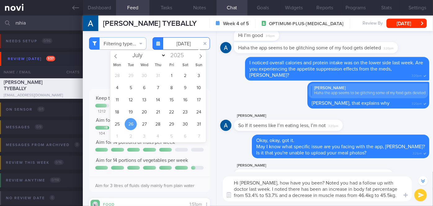
click at [174, 39] on input "2025-08-26" at bounding box center [181, 43] width 57 height 12
click at [142, 125] on span "27" at bounding box center [144, 124] width 12 height 12
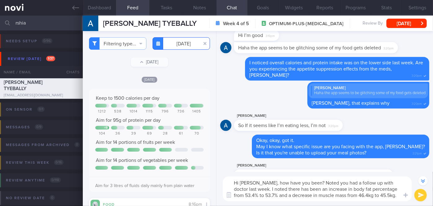
click at [179, 45] on input "2025-08-27" at bounding box center [181, 43] width 57 height 12
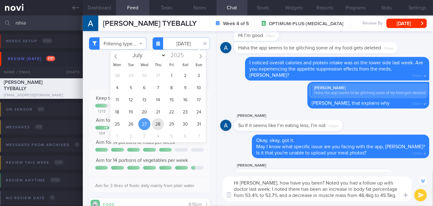
click at [153, 124] on span "28" at bounding box center [158, 124] width 12 height 12
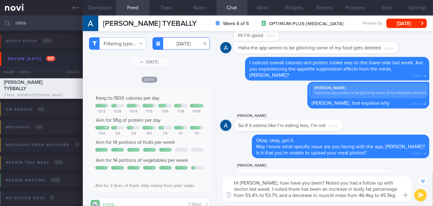
click at [182, 42] on input "2025-08-28" at bounding box center [181, 43] width 57 height 12
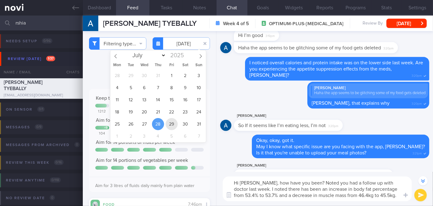
click at [172, 123] on span "29" at bounding box center [172, 124] width 12 height 12
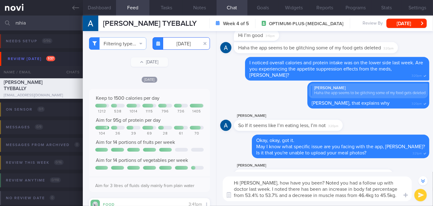
click at [191, 46] on input "2025-08-29" at bounding box center [181, 43] width 57 height 12
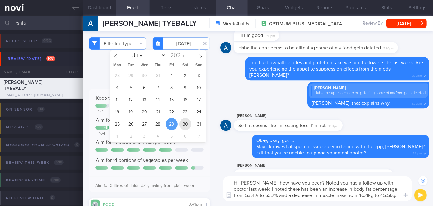
click at [184, 123] on span "30" at bounding box center [185, 124] width 12 height 12
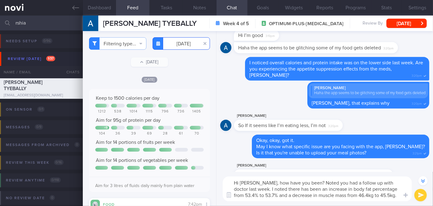
click at [188, 47] on input "2025-08-30" at bounding box center [181, 43] width 57 height 12
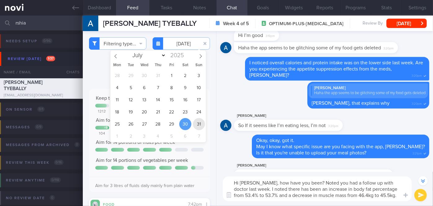
click at [203, 125] on span "31" at bounding box center [199, 124] width 12 height 12
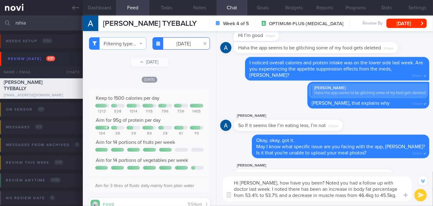
click at [185, 39] on input "2025-08-31" at bounding box center [181, 43] width 57 height 12
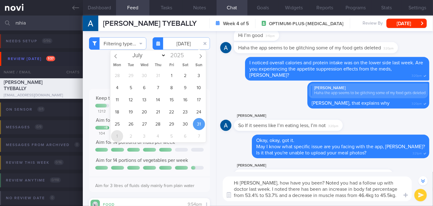
click at [122, 136] on span "1" at bounding box center [117, 136] width 12 height 12
type input "[DATE]"
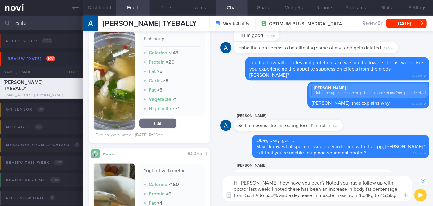
scroll to position [450, 0]
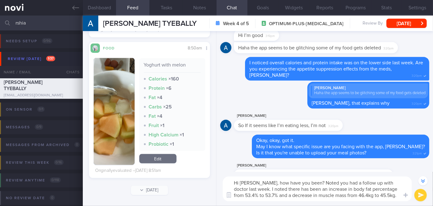
click at [375, 198] on textarea "Hi [PERSON_NAME], how have you been? Noted you had a follow up with doctor last…" at bounding box center [317, 188] width 189 height 25
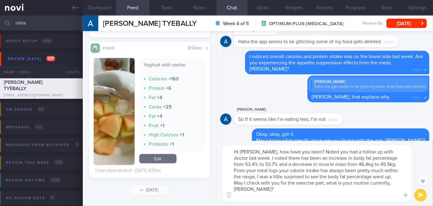
scroll to position [-149, 0]
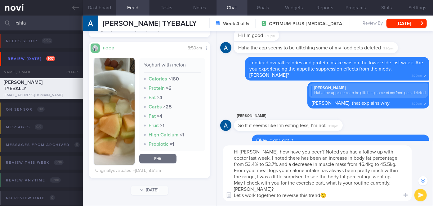
type textarea "Hi Arshia, how have you been? Noted you had a follow up with doctor last week. …"
click at [417, 196] on button "submit" at bounding box center [420, 195] width 12 height 12
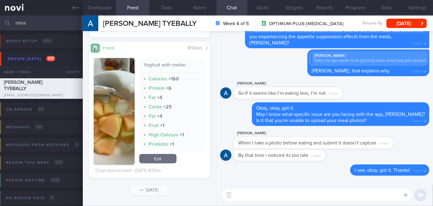
scroll to position [0, 0]
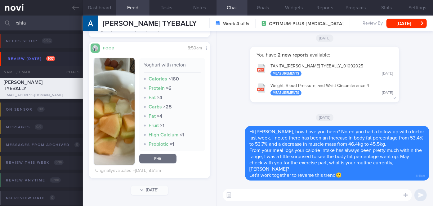
click at [33, 21] on input "rshia" at bounding box center [216, 23] width 433 height 15
type input "r"
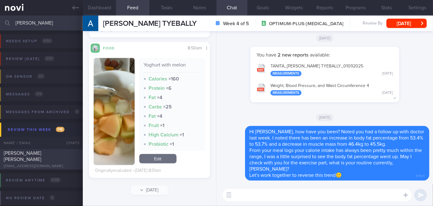
type input "andrea"
click at [61, 157] on div "[PERSON_NAME] [PERSON_NAME]" at bounding box center [41, 156] width 74 height 12
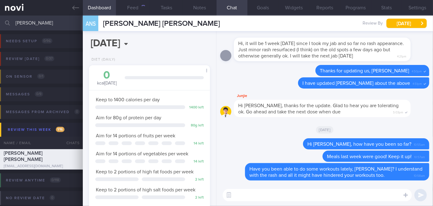
scroll to position [61, 106]
click at [140, 10] on button "Feed 21" at bounding box center [132, 8] width 33 height 16
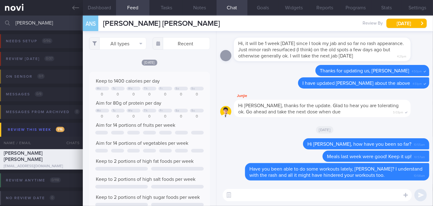
scroll to position [27, 109]
click at [359, 4] on button "Programs" at bounding box center [355, 8] width 31 height 16
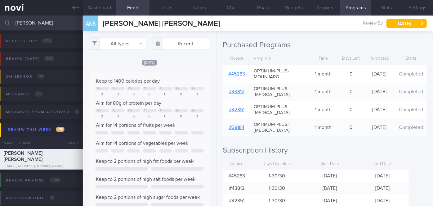
scroll to position [85, 0]
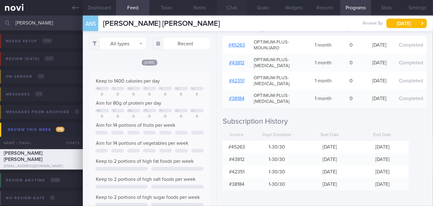
click at [232, 10] on button "Chat" at bounding box center [231, 8] width 31 height 16
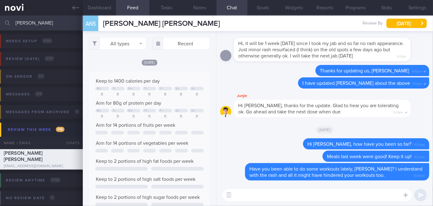
click at [275, 192] on textarea at bounding box center [317, 195] width 189 height 12
type textarea "h"
paste textarea "I also wanted to let you know that I will be away on leave from [DATE]-[DATE] M…"
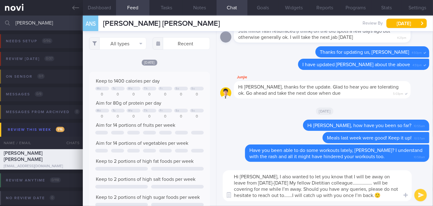
click at [272, 176] on textarea "Hi Andrea, I also wanted to let you know that I will be away on leave from 12th…" at bounding box center [317, 185] width 189 height 31
drag, startPoint x: 352, startPoint y: 182, endPoint x: 337, endPoint y: 182, distance: 15.5
click at [337, 182] on textarea "Hi Andrea, I wanted to let you know that I will be away on leave from 12th Sept…" at bounding box center [317, 185] width 189 height 31
click at [268, 195] on textarea "Hi Andrea, I wanted to let you know that I will be away on leave from 12th Sept…" at bounding box center [317, 185] width 189 height 31
type textarea "Hi Andrea, I wanted to let you know that I will be away on leave from 12th Sept…"
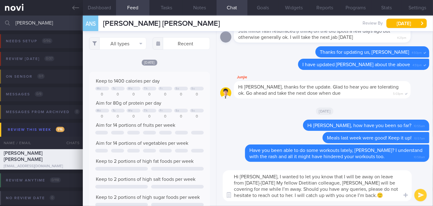
click at [419, 194] on button "submit" at bounding box center [420, 195] width 12 height 12
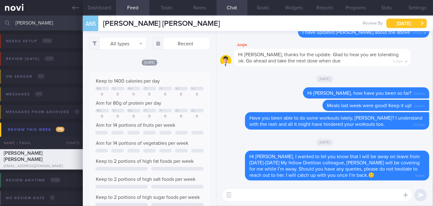
click at [407, 22] on button "[DATE]" at bounding box center [406, 23] width 40 height 9
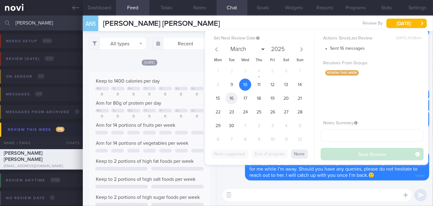
click at [230, 97] on span "16" at bounding box center [231, 98] width 12 height 12
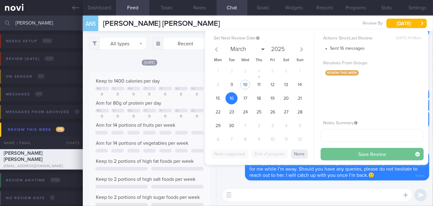
click at [345, 151] on button "Save Review" at bounding box center [372, 154] width 103 height 12
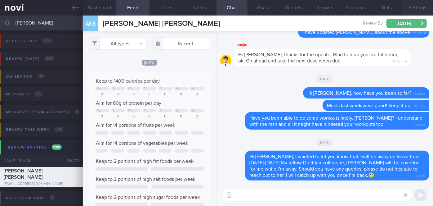
click at [413, 8] on button "Settings" at bounding box center [417, 8] width 31 height 16
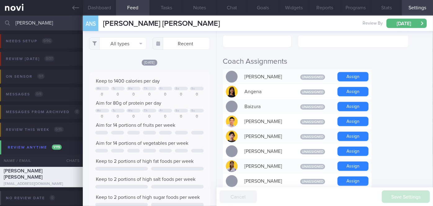
scroll to position [169, 0]
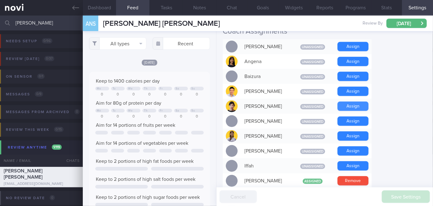
click at [355, 101] on button "Assign" at bounding box center [352, 105] width 31 height 9
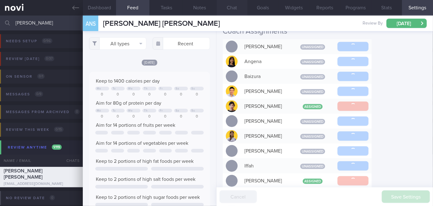
click at [235, 12] on button "Chat" at bounding box center [231, 8] width 31 height 16
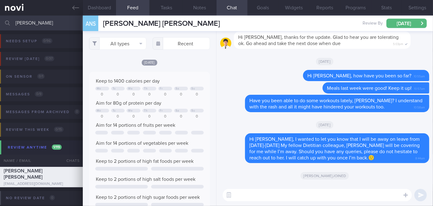
click at [49, 24] on input "andrea" at bounding box center [216, 23] width 433 height 15
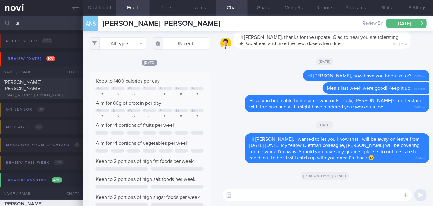
type input "a"
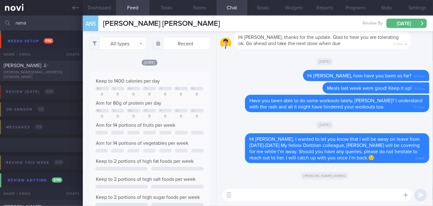
scroll to position [141, 0]
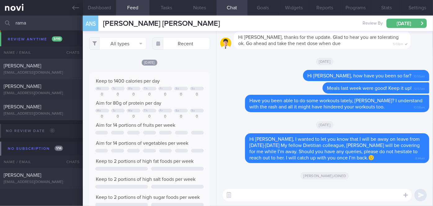
click at [59, 66] on div "[PERSON_NAME]" at bounding box center [41, 66] width 74 height 6
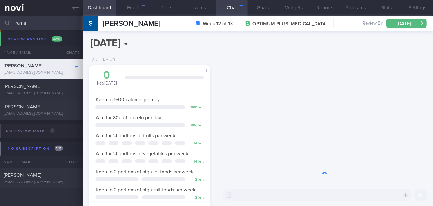
scroll to position [61, 106]
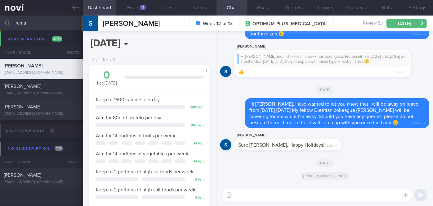
click at [36, 23] on input "rama" at bounding box center [216, 23] width 433 height 15
type input "r"
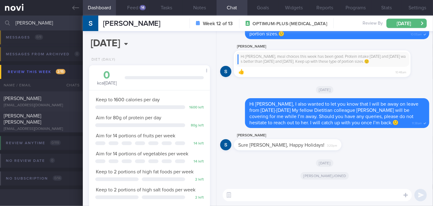
scroll to position [90, 0]
click at [74, 96] on div at bounding box center [72, 97] width 14 height 3
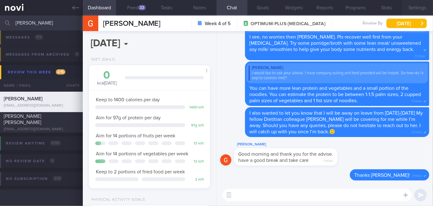
click at [418, 6] on button "Settings" at bounding box center [417, 8] width 31 height 16
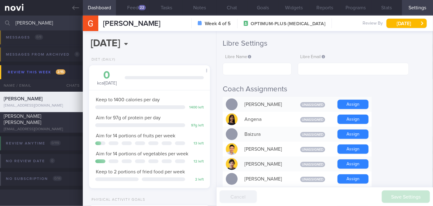
scroll to position [113, 0]
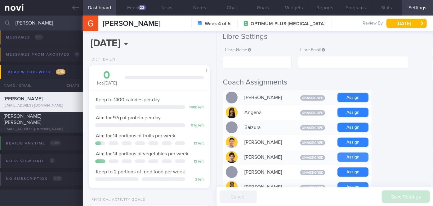
click at [351, 152] on button "Assign" at bounding box center [352, 156] width 31 height 9
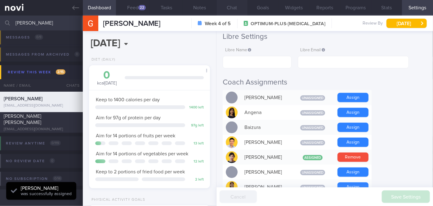
click at [232, 9] on button "Chat" at bounding box center [231, 8] width 31 height 16
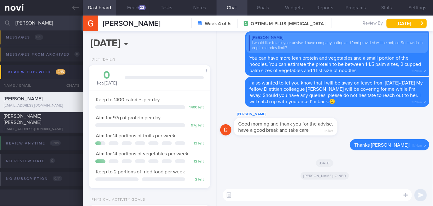
click at [31, 17] on input "mary" at bounding box center [216, 23] width 433 height 15
type input "m"
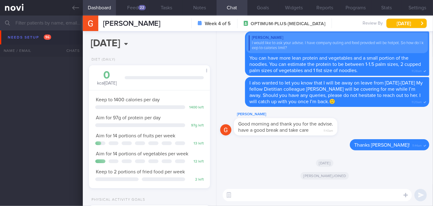
scroll to position [1433, 0]
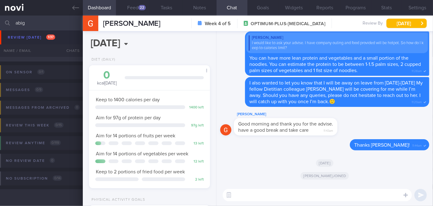
scroll to position [37, 0]
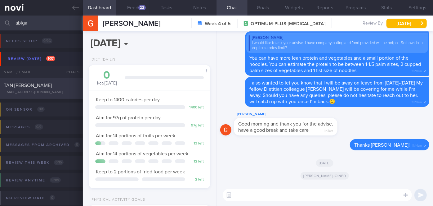
click at [56, 98] on div "TAN ABIGAEL PANLILIO abigaelptan@gmail.com Today 3 days ago OPTIMUM-PLUS-RYBELS…" at bounding box center [216, 88] width 433 height 20
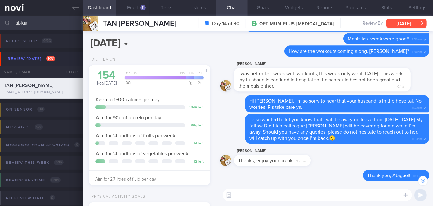
click at [408, 25] on button "[DATE]" at bounding box center [406, 23] width 40 height 9
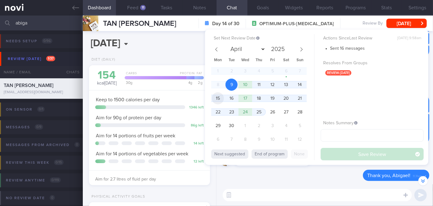
click at [220, 96] on span "15" at bounding box center [218, 98] width 12 height 12
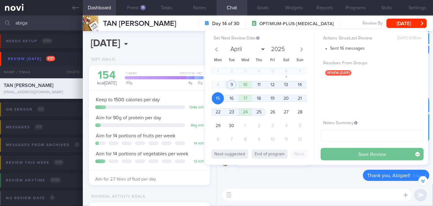
click at [341, 152] on button "Save Review" at bounding box center [372, 154] width 103 height 12
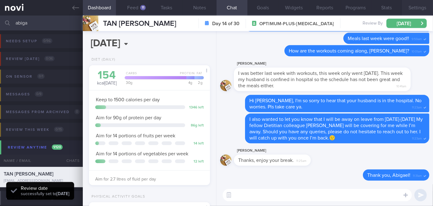
click at [420, 10] on button "Settings" at bounding box center [417, 8] width 31 height 16
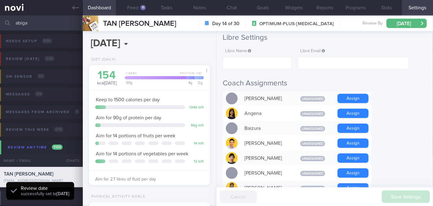
scroll to position [113, 0]
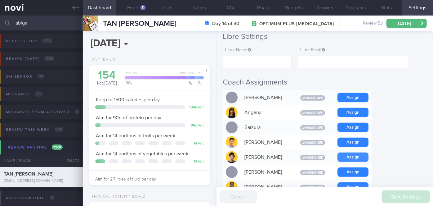
click at [346, 152] on button "Assign" at bounding box center [352, 156] width 31 height 9
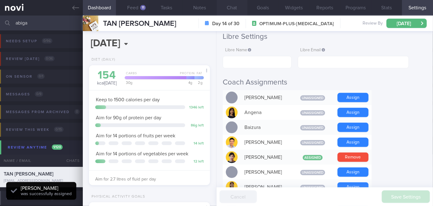
click at [233, 6] on button "Chat" at bounding box center [231, 8] width 31 height 16
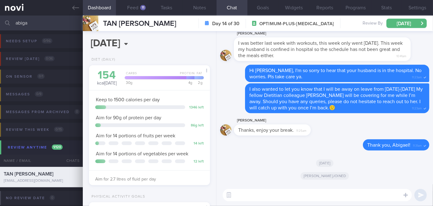
click at [40, 22] on input "abiga" at bounding box center [216, 23] width 433 height 15
type input "a"
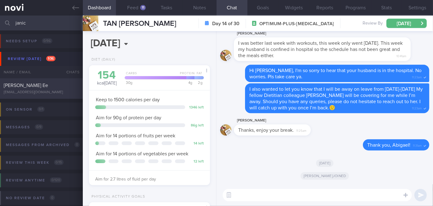
type input "janic"
click at [56, 89] on div "Janice Yap Fei Ee summerjann@gmail.com" at bounding box center [41, 88] width 83 height 12
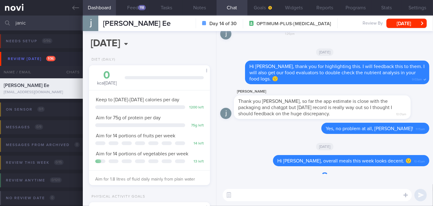
scroll to position [53, 106]
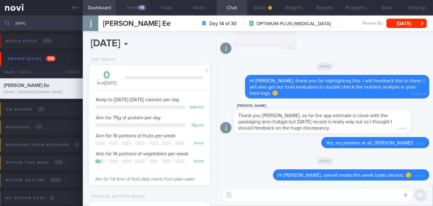
click at [140, 11] on button "Feed 118" at bounding box center [132, 8] width 33 height 16
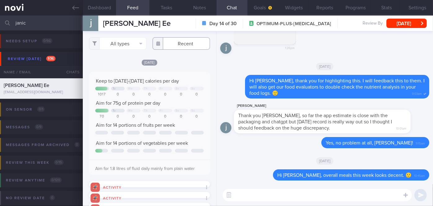
click at [179, 42] on input "text" at bounding box center [181, 43] width 57 height 12
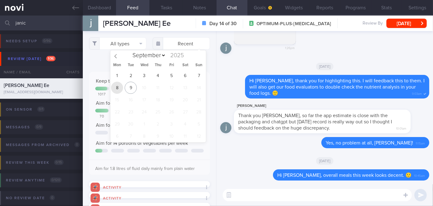
click at [117, 89] on span "8" at bounding box center [117, 88] width 12 height 12
type input "2025-09-08"
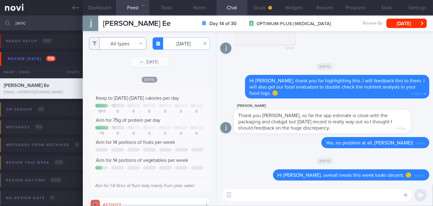
click at [122, 45] on button "All types" at bounding box center [117, 43] width 57 height 12
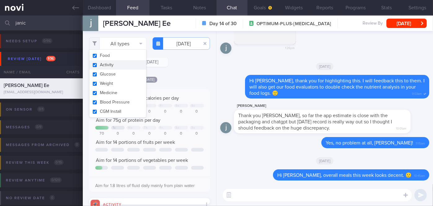
click at [117, 65] on button "Activity" at bounding box center [117, 64] width 57 height 9
checkbox input "false"
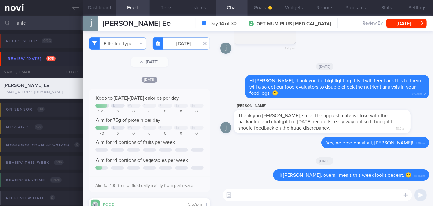
click at [184, 66] on div "Filtering type... Food Activity Glucose Weight Medicine Blood Pressure CGM Inst…" at bounding box center [149, 118] width 133 height 175
click at [274, 195] on textarea at bounding box center [317, 195] width 189 height 12
paste textarea "I also wanted to let you know that I will be away on leave from [DATE]-[DATE] M…"
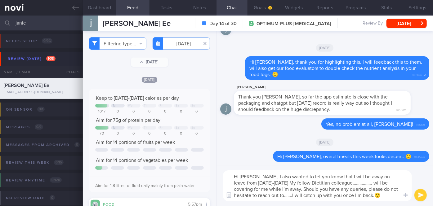
click at [267, 177] on textarea "Hi Janice, I also wanted to let you know that I will be away on leave from 12th…" at bounding box center [317, 185] width 189 height 31
drag, startPoint x: 352, startPoint y: 183, endPoint x: 336, endPoint y: 183, distance: 16.1
click at [336, 183] on textarea "Hi Janice, I wanted to let you know that I will be away on leave from 12th Sept…" at bounding box center [317, 185] width 189 height 31
click at [267, 195] on textarea "Hi Janice, I wanted to let you know that I will be away on leave from 12th Sept…" at bounding box center [317, 185] width 189 height 31
type textarea "Hi Janice, I wanted to let you know that I will be away on leave from 12th Sept…"
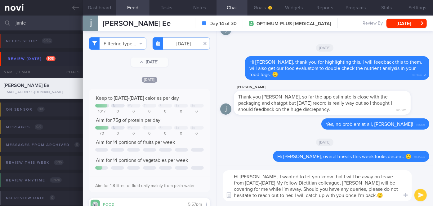
click at [420, 194] on button "submit" at bounding box center [420, 195] width 12 height 12
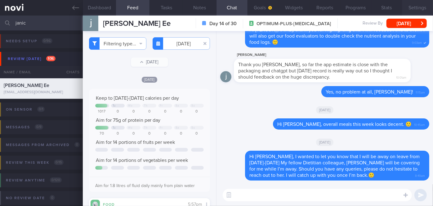
click at [415, 5] on button "Settings" at bounding box center [417, 8] width 31 height 16
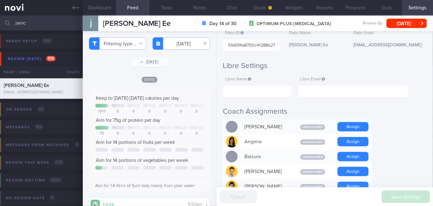
scroll to position [141, 0]
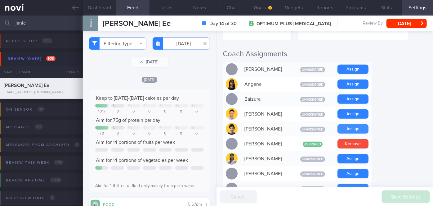
click at [350, 124] on button "Assign" at bounding box center [352, 128] width 31 height 9
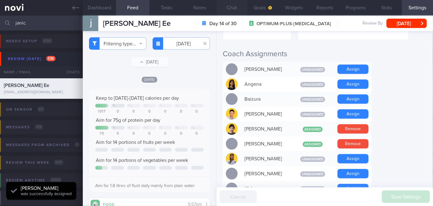
click at [234, 4] on button "Chat" at bounding box center [231, 8] width 31 height 16
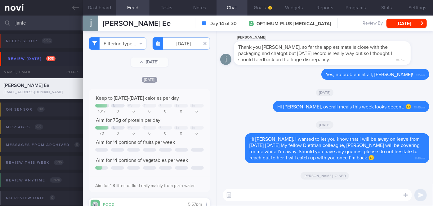
click at [28, 20] on input "janic" at bounding box center [216, 23] width 433 height 15
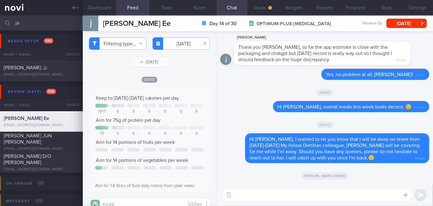
type input "j"
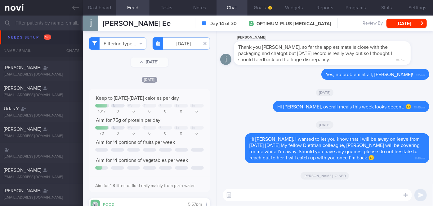
scroll to position [41, 0]
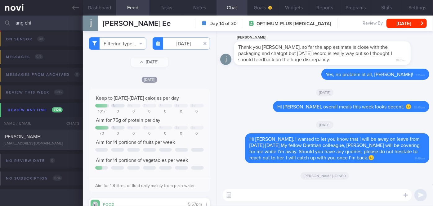
scroll to position [37, 0]
click at [52, 140] on div "Ang Ching Ying xaviere@gmail.com" at bounding box center [41, 139] width 83 height 12
click at [408, 23] on button "Mon, 8 Sep" at bounding box center [406, 23] width 40 height 9
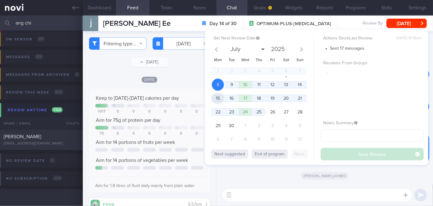
click at [219, 98] on span "15" at bounding box center [218, 98] width 12 height 12
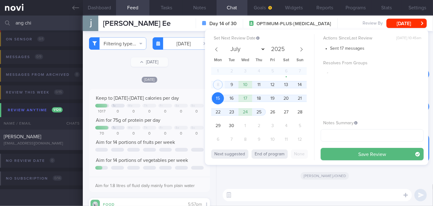
click at [362, 151] on button "Save Review" at bounding box center [372, 154] width 103 height 12
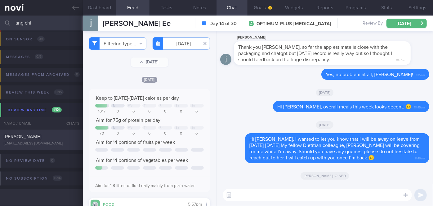
click at [55, 139] on div "[PERSON_NAME]" at bounding box center [41, 136] width 74 height 6
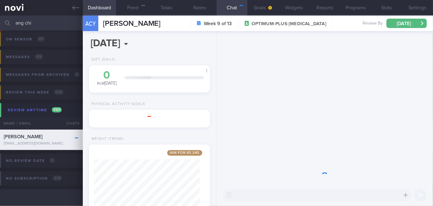
scroll to position [61, 106]
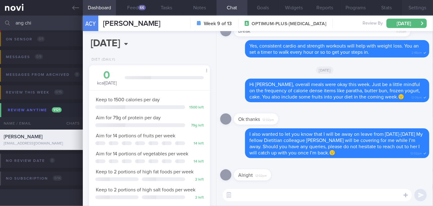
click at [422, 4] on button "Settings" at bounding box center [417, 8] width 31 height 16
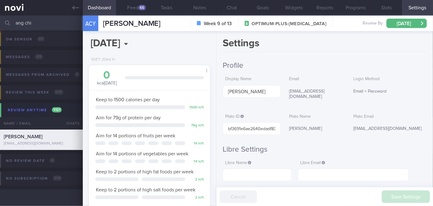
scroll to position [113, 0]
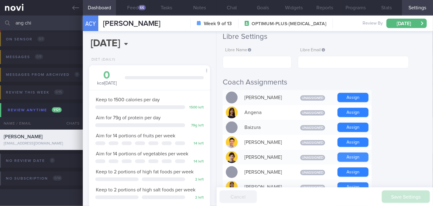
click at [355, 152] on button "Assign" at bounding box center [352, 156] width 31 height 9
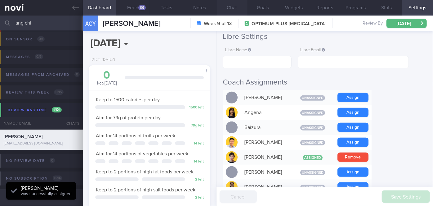
click at [234, 7] on button "Chat" at bounding box center [231, 8] width 31 height 16
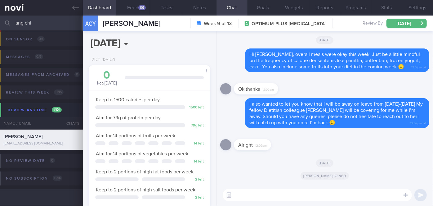
click at [52, 23] on input "ang chi" at bounding box center [216, 23] width 433 height 15
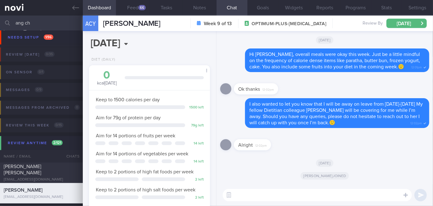
scroll to position [50, 0]
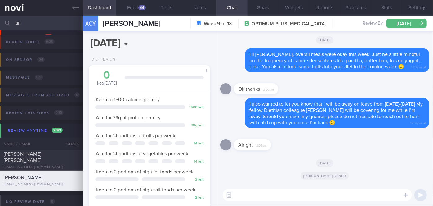
type input "a"
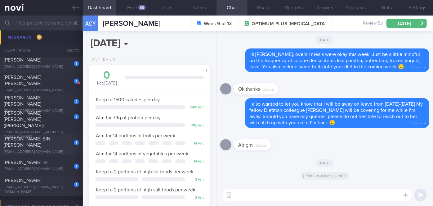
scroll to position [2869, 0]
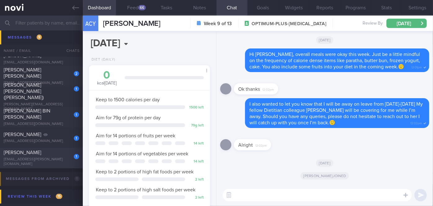
click at [56, 158] on div "1 SAGNIK BANERJEE b.sagnik@gmail.com" at bounding box center [41, 157] width 83 height 17
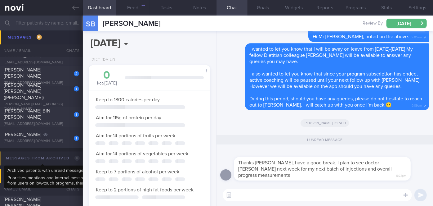
click at [237, 194] on textarea at bounding box center [317, 195] width 189 height 12
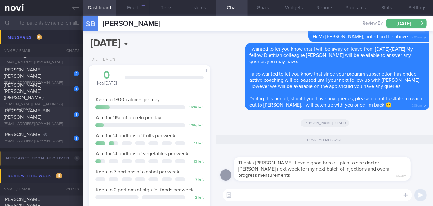
scroll to position [61, 106]
type textarea "T"
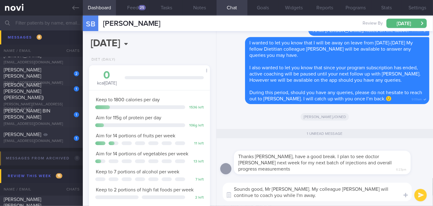
drag, startPoint x: 296, startPoint y: 198, endPoint x: 292, endPoint y: 188, distance: 11.1
click at [292, 188] on textarea "Sounds good, Mr Sagnik. My colleague Joal will continue to coach you while I'm …" at bounding box center [317, 191] width 189 height 19
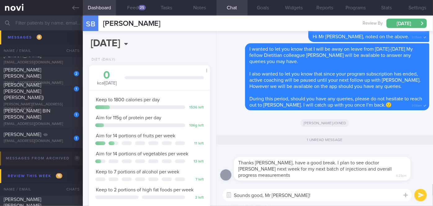
type textarea "Sounds good, Mr Sagnik!"
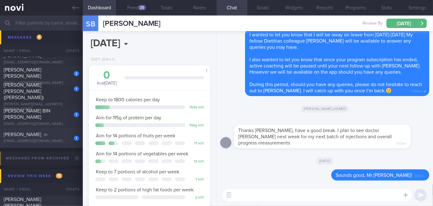
click at [66, 132] on div "1" at bounding box center [72, 136] width 14 height 10
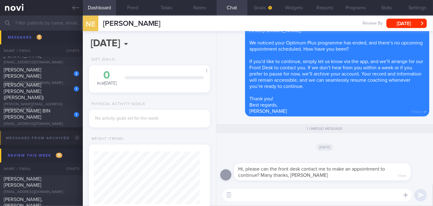
click at [256, 193] on textarea at bounding box center [317, 195] width 189 height 12
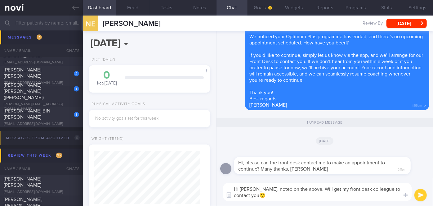
type textarea "Hi Emma, noted on the above. Will get my front desk colleague to contact you🙂"
click at [423, 193] on button "submit" at bounding box center [420, 195] width 12 height 12
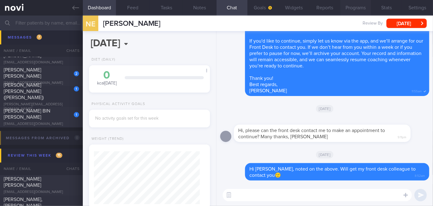
click at [364, 4] on button "Programs" at bounding box center [355, 8] width 31 height 16
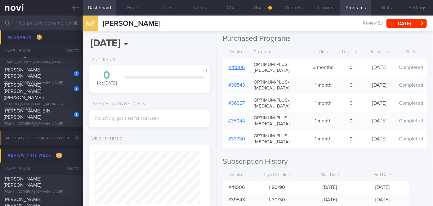
scroll to position [117, 0]
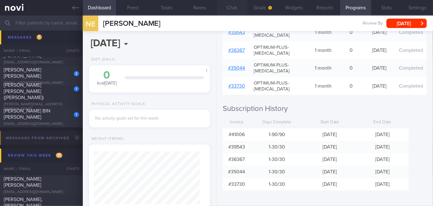
click at [231, 7] on button "Chat" at bounding box center [231, 8] width 31 height 16
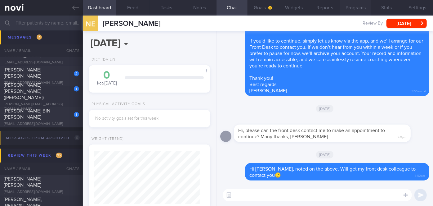
click at [359, 9] on button "Programs" at bounding box center [355, 8] width 31 height 16
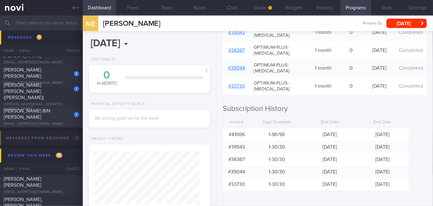
click at [62, 122] on div "[EMAIL_ADDRESS][DOMAIN_NAME]" at bounding box center [41, 124] width 75 height 5
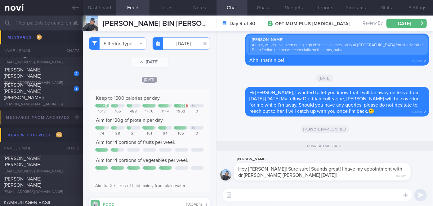
click at [275, 199] on textarea at bounding box center [317, 195] width 189 height 12
drag, startPoint x: 281, startPoint y: 178, endPoint x: 333, endPoint y: 174, distance: 52.0
click at [333, 174] on div "Farhan Hanis Hey Sharon! Sure sure! Sounds great! I have my appointment with dr…" at bounding box center [331, 167] width 195 height 25
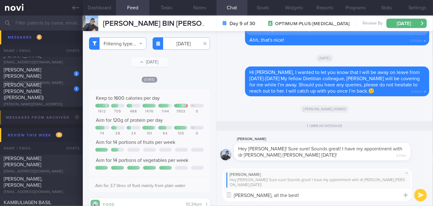
type textarea "Ahh okay, all the best!!"
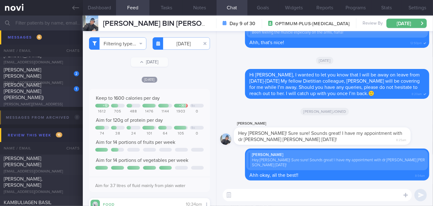
click at [66, 96] on div "[PERSON_NAME] [PERSON_NAME] ([PERSON_NAME])" at bounding box center [41, 91] width 74 height 19
type input "Nil"
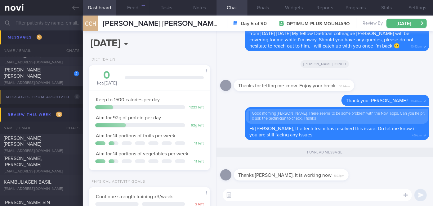
click at [254, 197] on textarea at bounding box center [317, 195] width 189 height 12
type textarea "That's great!"
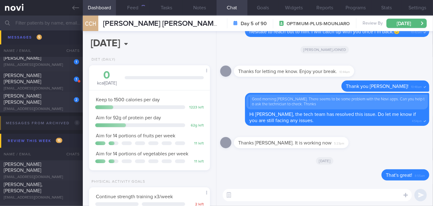
scroll to position [2813, 0]
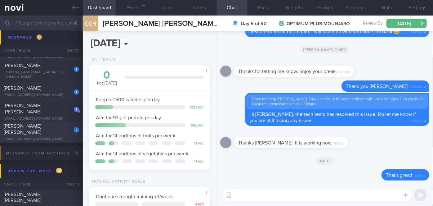
click at [59, 137] on div "[EMAIL_ADDRESS][DOMAIN_NAME]" at bounding box center [41, 139] width 75 height 5
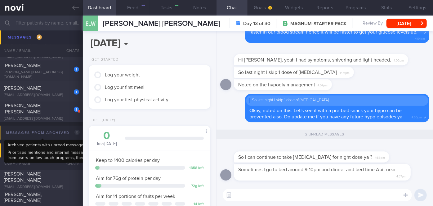
scroll to position [61, 106]
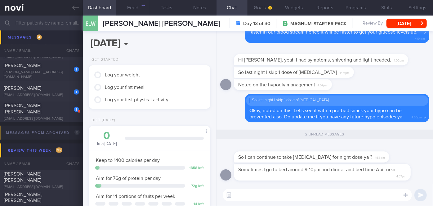
click at [274, 199] on textarea at bounding box center [317, 195] width 189 height 12
drag, startPoint x: 278, startPoint y: 162, endPoint x: 326, endPoint y: 160, distance: 48.1
click at [326, 160] on div "So I can continue to take metformin for night dose ya ? 4:56pm" at bounding box center [321, 153] width 174 height 19
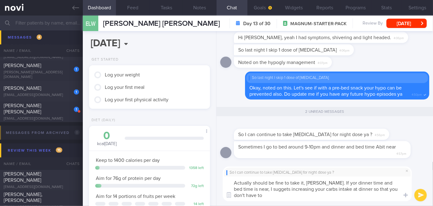
scroll to position [0, 0]
type textarea "Actually should be fine to take it, [PERSON_NAME]. If yor dinner time and bed t…"
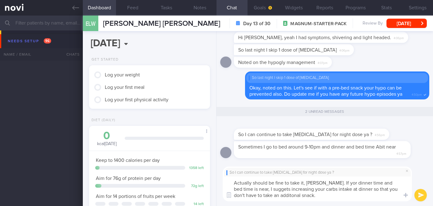
select select "8"
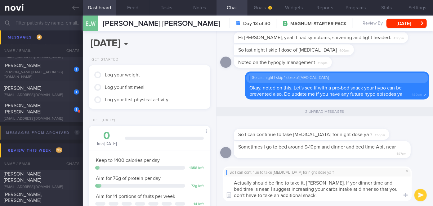
click at [300, 197] on textarea "Actually should be fine to take it, [PERSON_NAME]. If yor dinner time and bed t…" at bounding box center [317, 188] width 189 height 25
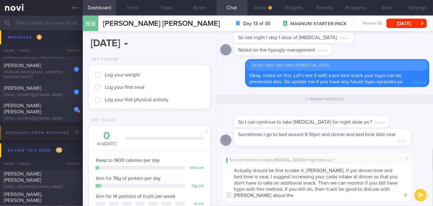
scroll to position [0, 0]
type textarea "Actually should be fine to take it, [PERSON_NAME]. If yor dinner time and bed t…"
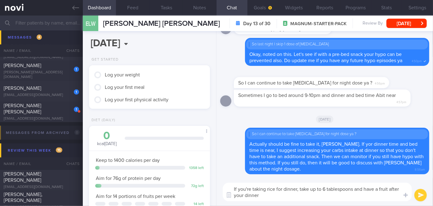
type textarea "If you're taking rice for dinner, take up to 6 tablespoons and have a fruit aft…"
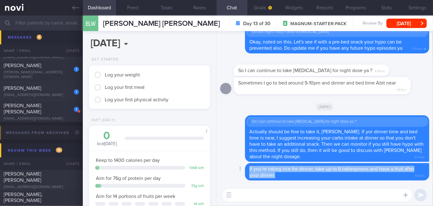
drag, startPoint x: 274, startPoint y: 176, endPoint x: 249, endPoint y: 168, distance: 26.3
click at [249, 168] on span "If you're taking rice for dinner, take up to 6 tablespoons and have a fruit aft…" at bounding box center [331, 171] width 165 height 11
copy span "If you're taking rice for dinner, take up to 6 tablespoons and have a fruit aft…"
click at [237, 158] on button "Delete" at bounding box center [232, 155] width 25 height 9
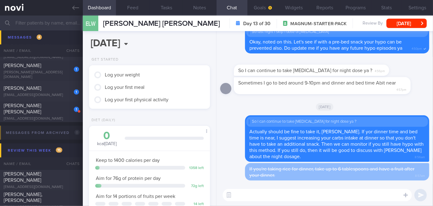
click at [266, 194] on textarea at bounding box center [317, 195] width 189 height 12
paste textarea "If you're taking rice for dinner, take up to 6 tablespoons and have a fruit aft…"
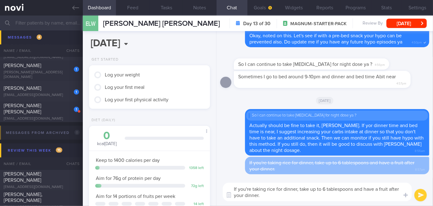
click at [275, 189] on textarea "If you're taking rice for dinner, take up to 6 tablespoons and have a fruit aft…" at bounding box center [317, 191] width 189 height 19
type textarea "If you're taking rice or noodles for dinner, take up to 6 tablespoons and have …"
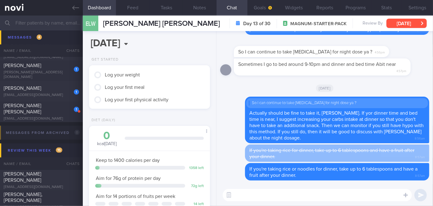
click at [394, 20] on button "[DATE]" at bounding box center [406, 23] width 40 height 9
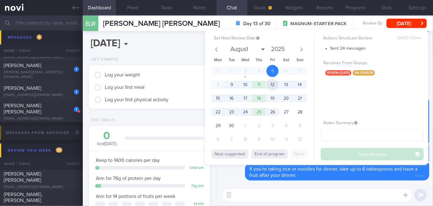
click at [276, 83] on span "12" at bounding box center [272, 84] width 12 height 12
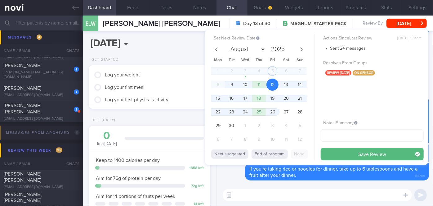
click at [329, 154] on button "Save Review" at bounding box center [372, 154] width 103 height 12
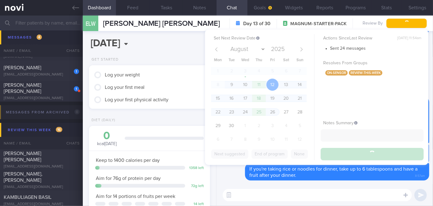
scroll to position [2792, 0]
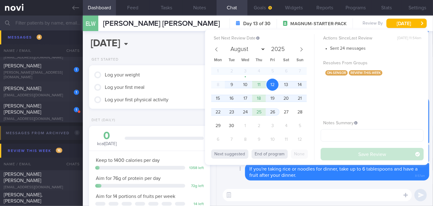
click at [232, 171] on div "Delete If you're taking rice or noodles for dinner, take up to 6 tablespoons an…" at bounding box center [324, 171] width 209 height 17
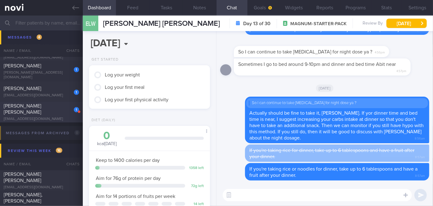
click at [41, 110] on span "[PERSON_NAME] [PERSON_NAME]" at bounding box center [23, 108] width 38 height 11
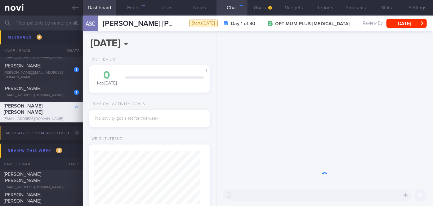
scroll to position [53, 106]
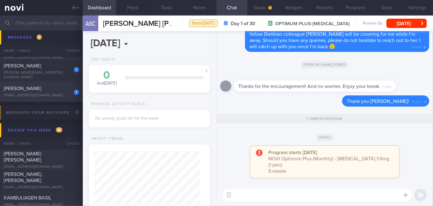
click at [58, 91] on div "1 [PERSON_NAME] [EMAIL_ADDRESS][DOMAIN_NAME]" at bounding box center [41, 91] width 83 height 12
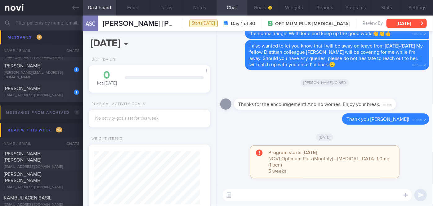
click at [403, 22] on button "[DATE]" at bounding box center [406, 23] width 40 height 9
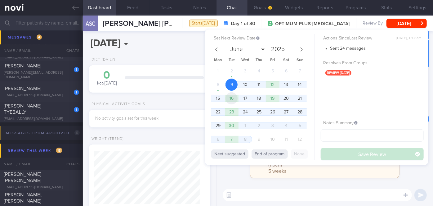
click at [232, 97] on span "16" at bounding box center [231, 98] width 12 height 12
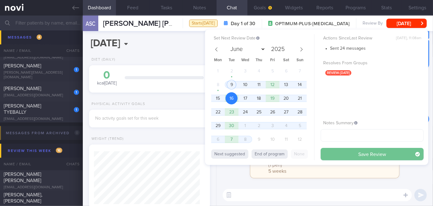
click at [347, 152] on button "Save Review" at bounding box center [372, 154] width 103 height 12
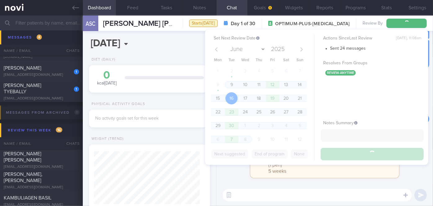
scroll to position [2772, 0]
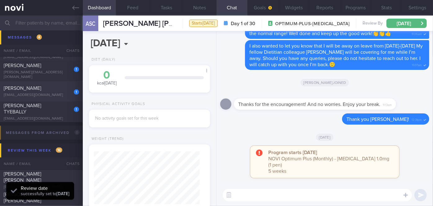
click at [46, 87] on div "[PERSON_NAME]" at bounding box center [41, 88] width 74 height 6
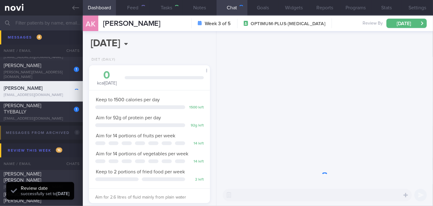
scroll to position [61, 106]
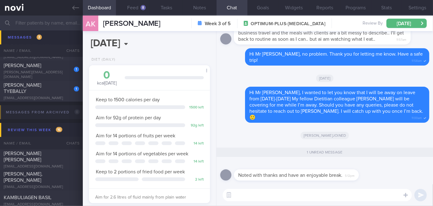
click at [270, 194] on textarea at bounding box center [317, 195] width 189 height 12
type textarea "Thank you, Mr [PERSON_NAME]!"
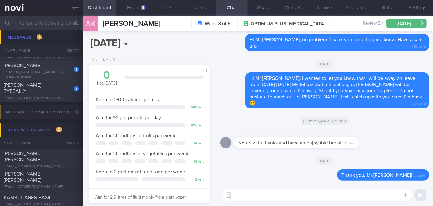
click at [64, 71] on div "1 [PERSON_NAME] [PERSON_NAME][EMAIL_ADDRESS][DOMAIN_NAME]" at bounding box center [41, 70] width 83 height 17
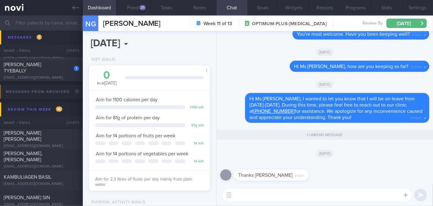
click at [265, 194] on textarea at bounding box center [317, 195] width 189 height 12
type textarea "Most welcome and take care!"
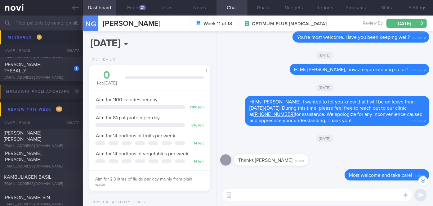
scroll to position [0, 0]
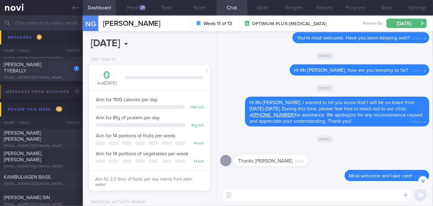
click at [64, 67] on div "[PERSON_NAME] TYEBALLY" at bounding box center [41, 67] width 74 height 12
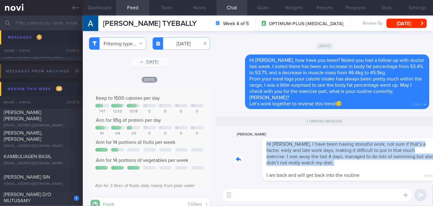
drag, startPoint x: 284, startPoint y: 168, endPoint x: 350, endPoint y: 161, distance: 66.7
click at [350, 161] on div "[PERSON_NAME] Hi [PERSON_NAME], I have been having stressful work, not sure if …" at bounding box center [331, 156] width 195 height 50
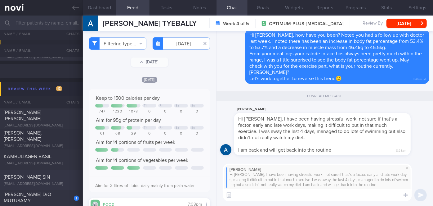
scroll to position [2885, 0]
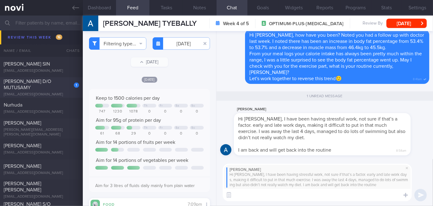
click at [51, 83] on span "[PERSON_NAME] D/O MUTUSAMY" at bounding box center [27, 84] width 47 height 11
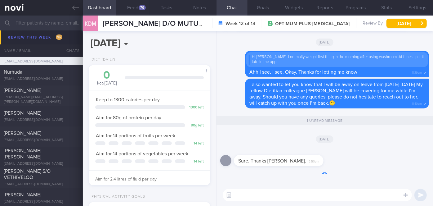
scroll to position [2852, 0]
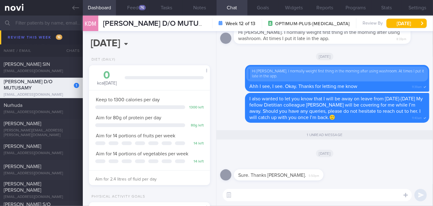
click at [249, 192] on textarea at bounding box center [317, 195] width 189 height 12
type textarea "Most welcome, [PERSON_NAME]!"
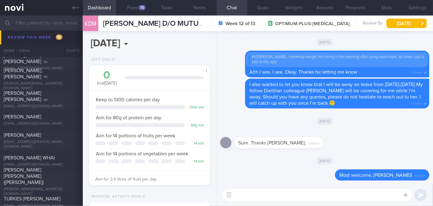
scroll to position [3005, 0]
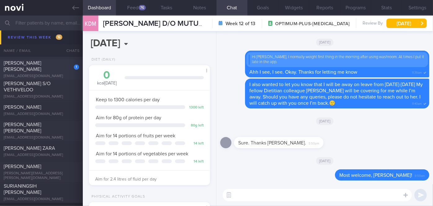
click at [57, 70] on div "1 [PERSON_NAME] [PERSON_NAME] [EMAIL_ADDRESS][DOMAIN_NAME]" at bounding box center [41, 69] width 83 height 19
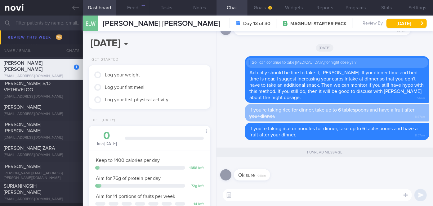
scroll to position [54, 108]
click at [255, 193] on textarea at bounding box center [317, 195] width 189 height 12
type textarea "👍👍"
click at [417, 196] on button "submit" at bounding box center [420, 195] width 12 height 12
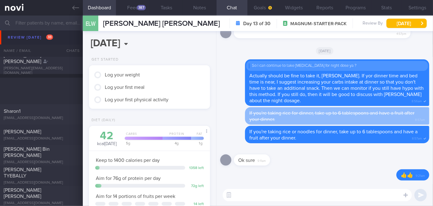
scroll to position [2029, 0]
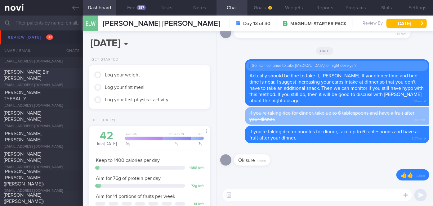
click at [38, 74] on span "[PERSON_NAME] Bin [PERSON_NAME]" at bounding box center [27, 74] width 46 height 11
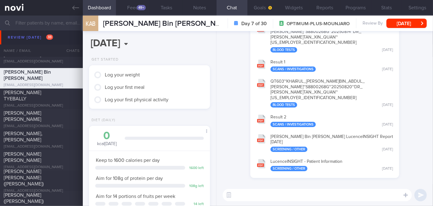
scroll to position [54, 108]
click at [132, 8] on button "Feed 49+" at bounding box center [132, 8] width 33 height 16
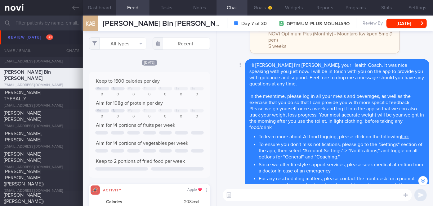
scroll to position [-848, 0]
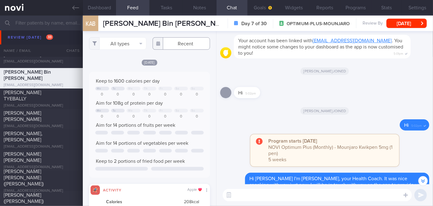
click at [181, 47] on input "text" at bounding box center [181, 43] width 57 height 12
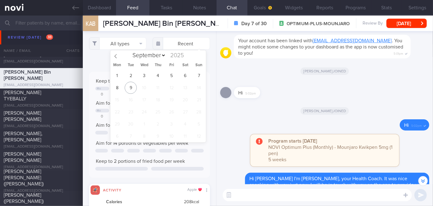
click at [124, 72] on div "1 2 3 4 5 6 7 8 9 10 11 12 13 14 15 16 17 18 19 20 21 22 23 24 25 26 27 28 29 3…" at bounding box center [158, 105] width 96 height 73
click at [179, 73] on div "1 2 3 4 5 6 7 8 9 10 11 12 13 14 15 16 17 18 19 20 21 22 23 24 25 26 27 28 29 3…" at bounding box center [158, 105] width 96 height 73
click at [175, 74] on span "5" at bounding box center [172, 75] width 12 height 12
type input "[DATE]"
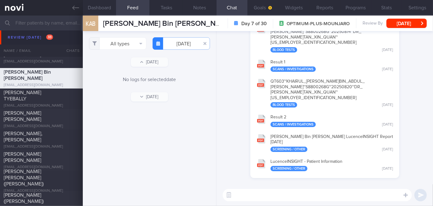
click at [276, 193] on textarea at bounding box center [317, 195] width 189 height 12
type textarea "Hi [PERSON_NAME], how have you been doing with the meals and exercise so far?"
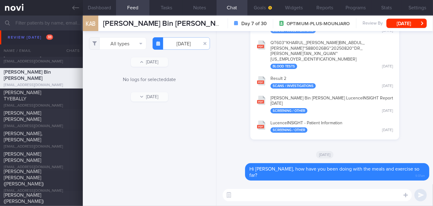
click at [292, 198] on textarea at bounding box center [317, 195] width 189 height 12
paste textarea "If you're taking rice for dinner, take up to 6 tablespoons and have a fruit aft…"
type textarea "If you're taking rice for dinner, take up to 6 tablespoons and have a fruit aft…"
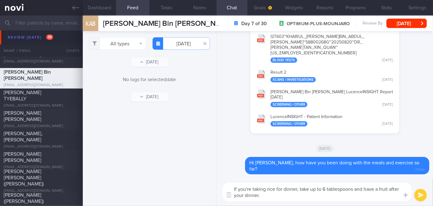
drag, startPoint x: 271, startPoint y: 195, endPoint x: 231, endPoint y: 185, distance: 41.1
click at [231, 185] on textarea "If you're taking rice for dinner, take up to 6 tablespoons and have a fruit aft…" at bounding box center [317, 191] width 189 height 19
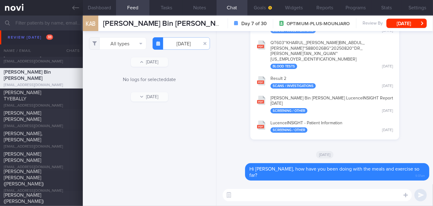
click at [261, 194] on textarea at bounding box center [317, 195] width 189 height 12
paste textarea "I also wanted to let you know that I will be away on leave from [DATE]-[DATE] M…"
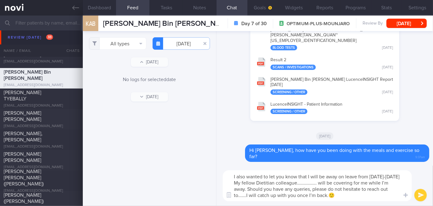
drag, startPoint x: 341, startPoint y: 184, endPoint x: 324, endPoint y: 185, distance: 16.8
click at [324, 185] on textarea "I also wanted to let you know that I will be away on leave from [DATE]-[DATE] M…" at bounding box center [317, 185] width 189 height 31
click at [255, 194] on textarea "I also wanted to let you know that I will be away on leave from [DATE]-[DATE] M…" at bounding box center [317, 185] width 189 height 31
type textarea "I also wanted to let you know that I will be away on leave from [DATE]-[DATE] M…"
click at [424, 194] on button "submit" at bounding box center [420, 195] width 12 height 12
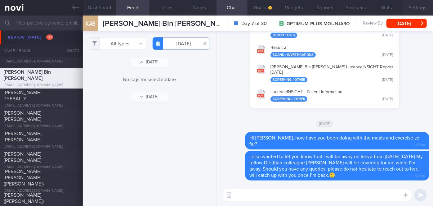
click at [416, 5] on button "Settings" at bounding box center [417, 8] width 31 height 16
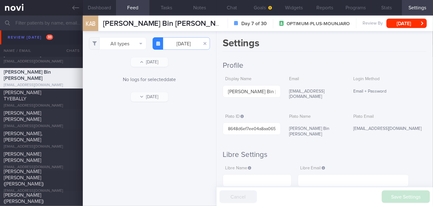
scroll to position [169, 0]
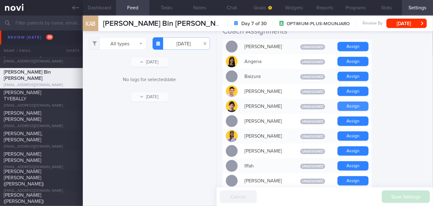
click at [357, 101] on button "Assign" at bounding box center [352, 105] width 31 height 9
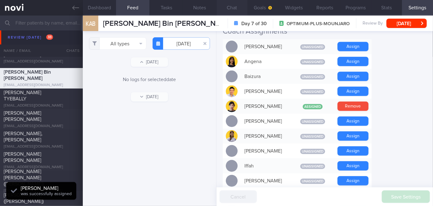
scroll to position [54, 108]
click at [239, 9] on button "Chat" at bounding box center [231, 8] width 31 height 16
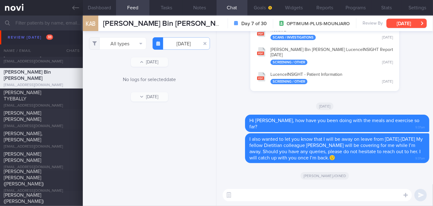
click at [402, 25] on button "[DATE]" at bounding box center [406, 23] width 40 height 9
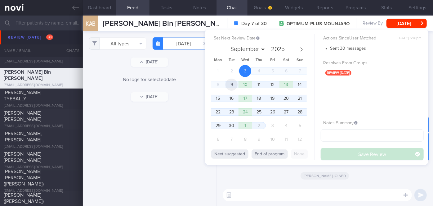
click at [232, 84] on span "9" at bounding box center [231, 84] width 12 height 12
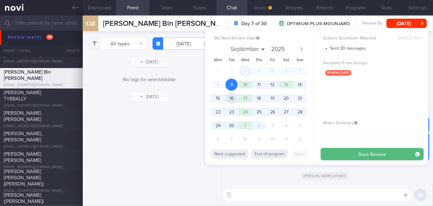
click at [232, 100] on span "16" at bounding box center [231, 98] width 12 height 12
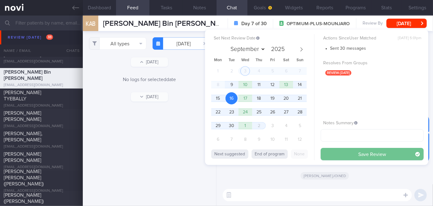
click at [340, 152] on button "Save Review" at bounding box center [372, 154] width 103 height 12
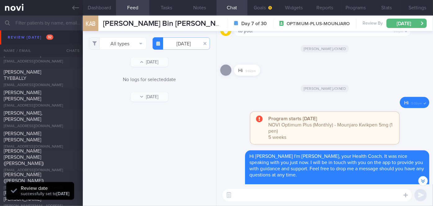
scroll to position [-931, 0]
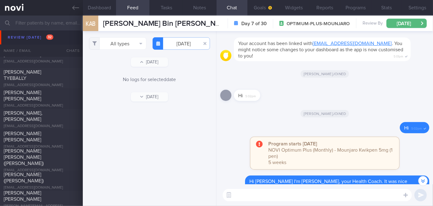
click at [60, 22] on input "text" at bounding box center [216, 23] width 433 height 15
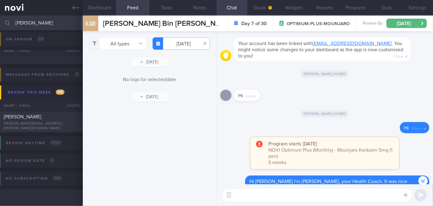
scroll to position [37, 0]
type input "[PERSON_NAME]"
click at [57, 124] on div "[PERSON_NAME][EMAIL_ADDRESS][PERSON_NAME][DOMAIN_NAME]" at bounding box center [41, 125] width 75 height 9
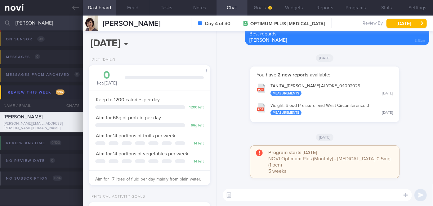
click at [246, 193] on textarea at bounding box center [317, 195] width 189 height 12
paste textarea "Hi [Patient's Name], Your account has been transitioned to Digital Support. Whi…"
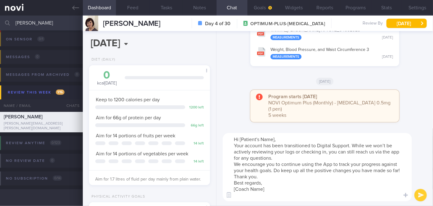
drag, startPoint x: 275, startPoint y: 136, endPoint x: 242, endPoint y: 139, distance: 32.7
click at [242, 139] on textarea "Hi [Patient's Name], Your account has been transitioned to Digital Support. Whi…" at bounding box center [317, 167] width 189 height 68
click at [279, 158] on textarea "Hi [PERSON_NAME], Your account has been transitioned to Digital Support. While …" at bounding box center [317, 167] width 189 height 68
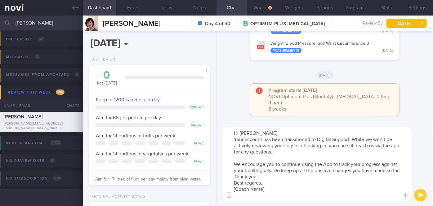
click at [274, 177] on textarea "Hi [PERSON_NAME], Your account has been transitioned to Digital Support. While …" at bounding box center [317, 164] width 189 height 74
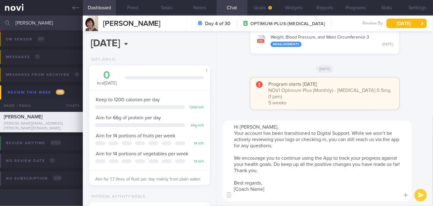
drag, startPoint x: 270, startPoint y: 191, endPoint x: 240, endPoint y: 192, distance: 30.7
click at [240, 192] on textarea "Hi [PERSON_NAME], Your account has been transitioned to Digital Support. While …" at bounding box center [317, 160] width 189 height 81
type textarea "Hi [PERSON_NAME], Your account has been transitioned to Digital Support. While …"
click at [421, 194] on button "submit" at bounding box center [420, 195] width 12 height 12
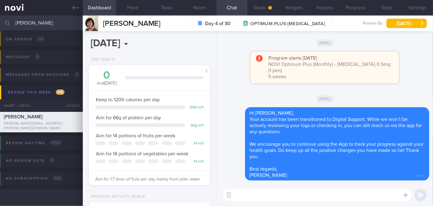
click at [282, 191] on textarea at bounding box center [317, 195] width 189 height 12
paste textarea "I will be on leave from [insert date] to [insert date]. During this time, pleas…"
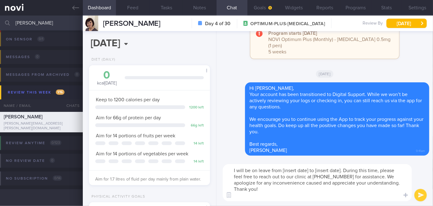
drag, startPoint x: 340, startPoint y: 170, endPoint x: 283, endPoint y: 171, distance: 57.1
click at [283, 171] on textarea "I will be on leave from [insert date] to [insert date]. During this time, pleas…" at bounding box center [317, 182] width 189 height 37
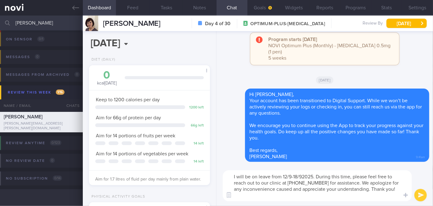
click at [299, 175] on textarea "I will be on leave from 12/9-18/92025. During this time, please feel free to re…" at bounding box center [317, 185] width 189 height 31
type textarea "I will be on leave from 12/9-22/92025. During this time, please feel free to re…"
click at [417, 197] on button "submit" at bounding box center [420, 195] width 12 height 12
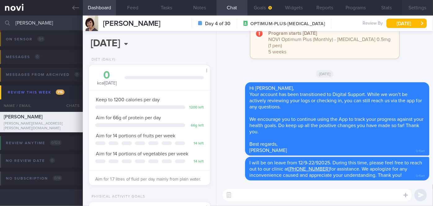
click at [420, 9] on button "Settings" at bounding box center [417, 8] width 31 height 16
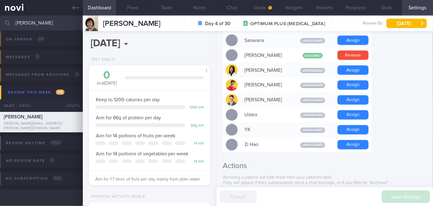
scroll to position [592, 0]
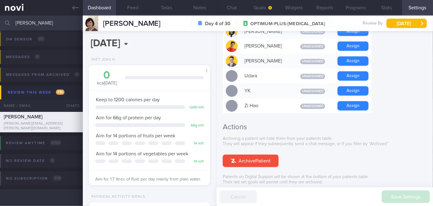
click at [268, 193] on button "Downgrade to Digital Support" at bounding box center [265, 199] width 84 height 12
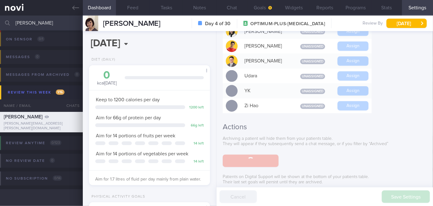
click at [39, 18] on input "[PERSON_NAME]" at bounding box center [216, 23] width 433 height 15
type input "s"
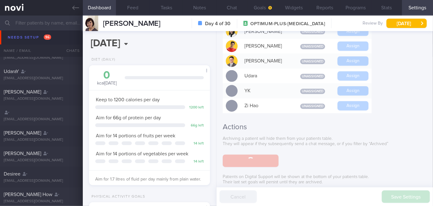
scroll to position [37, 0]
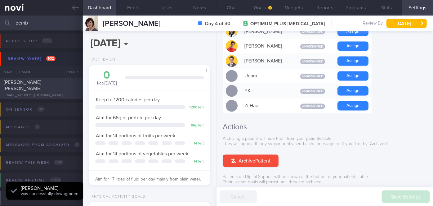
type input "pemb"
click at [64, 89] on div "[PERSON_NAME] [PERSON_NAME] [EMAIL_ADDRESS][DOMAIN_NAME]" at bounding box center [41, 88] width 83 height 19
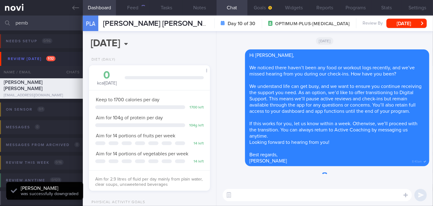
scroll to position [61, 106]
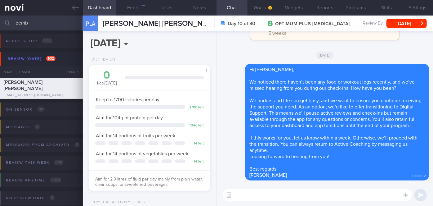
click at [267, 194] on textarea at bounding box center [317, 195] width 189 height 12
paste textarea "I will be on leave from [insert date] to [insert date]. During this time, pleas…"
type textarea "I will be on leave from [insert date] to [insert date]. During this time, pleas…"
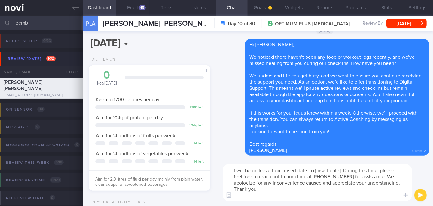
scroll to position [54, 108]
drag, startPoint x: 264, startPoint y: 189, endPoint x: 228, endPoint y: 166, distance: 42.8
click at [228, 166] on textarea "I will be on leave from [insert date] to [insert date]. During this time, pleas…" at bounding box center [317, 182] width 189 height 37
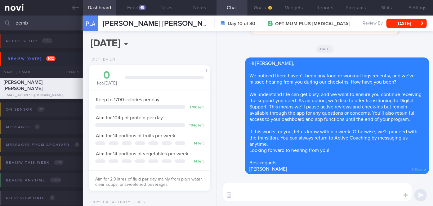
paste textarea "Hi [Patient's Name], Your account has been transitioned to Digital Support. Whi…"
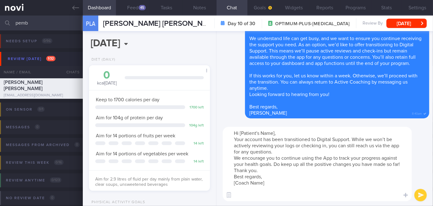
scroll to position [0, 0]
drag, startPoint x: 274, startPoint y: 131, endPoint x: 240, endPoint y: 131, distance: 33.5
click at [240, 131] on textarea "Hi [Patient's Name], Your account has been transitioned to Digital Support. Whi…" at bounding box center [317, 164] width 189 height 74
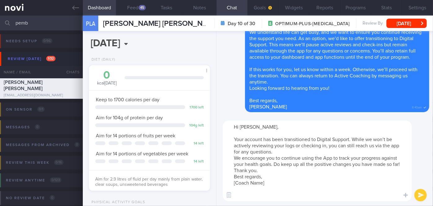
click at [276, 154] on textarea "Hi [PERSON_NAME], Your account has been transitioned to Digital Support. While …" at bounding box center [317, 160] width 189 height 81
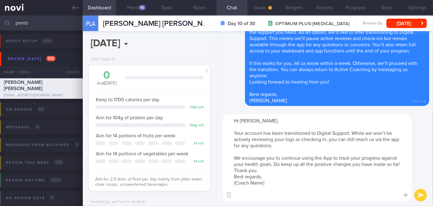
click at [275, 170] on textarea "Hi [PERSON_NAME], Your account has been transitioned to Digital Support. While …" at bounding box center [317, 157] width 189 height 87
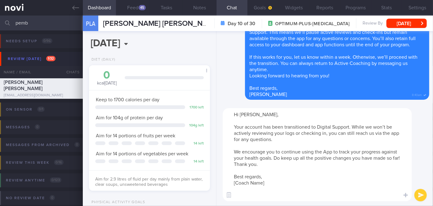
drag, startPoint x: 260, startPoint y: 184, endPoint x: 234, endPoint y: 182, distance: 26.7
click at [234, 182] on textarea "Hi [PERSON_NAME], Your account has been transitioned to Digital Support. While …" at bounding box center [317, 154] width 189 height 93
type textarea "Hi [PERSON_NAME], Your account has been transitioned to Digital Support. While …"
click at [132, 4] on button "Feed 45" at bounding box center [132, 8] width 33 height 16
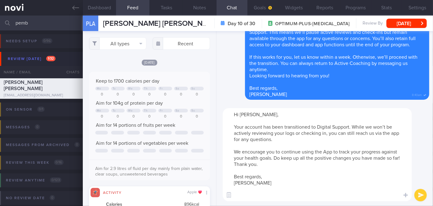
scroll to position [27, 109]
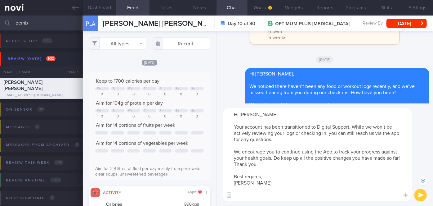
click at [418, 195] on button "submit" at bounding box center [420, 195] width 12 height 12
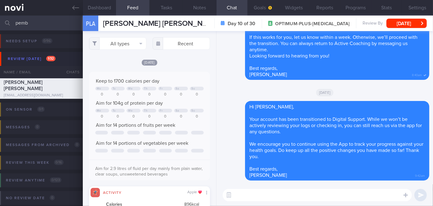
click at [269, 195] on textarea at bounding box center [317, 195] width 189 height 12
paste textarea "Hi [Patient's Name], Your account has been transitioned to Digital Support. Whi…"
type textarea "Hi [Patient's Name], Your account has been transitioned to Digital Support. Whi…"
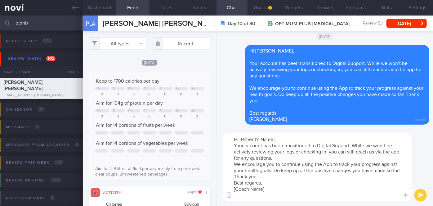
drag, startPoint x: 266, startPoint y: 189, endPoint x: 230, endPoint y: 134, distance: 65.4
click at [230, 134] on textarea "Hi [Patient's Name], Your account has been transitioned to Digital Support. Whi…" at bounding box center [317, 167] width 189 height 68
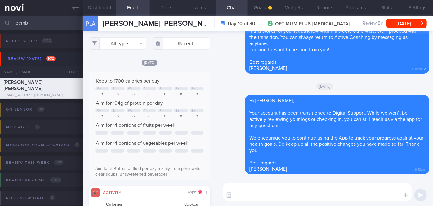
click at [283, 187] on textarea at bounding box center [317, 191] width 189 height 19
paste textarea "Hi, I will be on leave from [insert date] to [insert date]. During this time, p…"
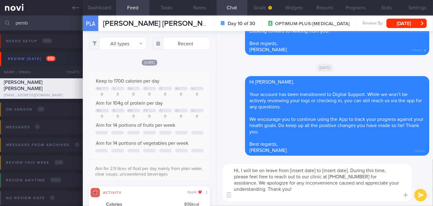
drag, startPoint x: 347, startPoint y: 169, endPoint x: 291, endPoint y: 169, distance: 56.8
click at [291, 169] on textarea "Hi, I will be on leave from [insert date] to [insert date]. During this time, p…" at bounding box center [317, 182] width 189 height 37
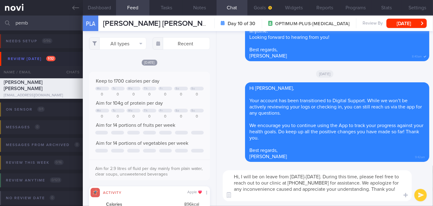
type textarea "Hi, I will be on leave from [DATE]-[DATE]. During this time, please feel free t…"
click at [420, 193] on button "submit" at bounding box center [420, 195] width 12 height 12
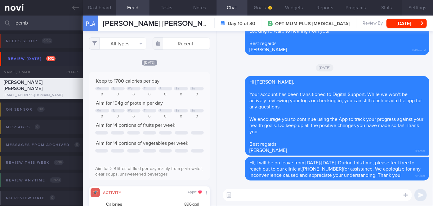
click at [416, 12] on button "Settings" at bounding box center [417, 8] width 31 height 16
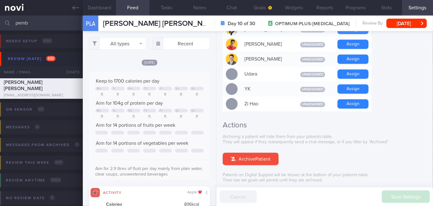
scroll to position [610, 0]
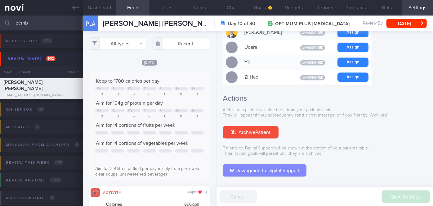
click at [258, 164] on button "Downgrade to Digital Support" at bounding box center [265, 170] width 84 height 12
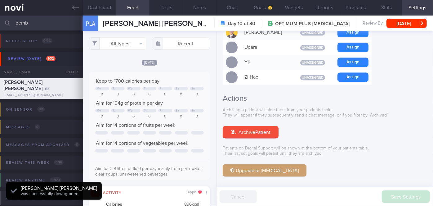
scroll to position [54, 108]
click at [417, 22] on button "[DATE]" at bounding box center [406, 23] width 40 height 9
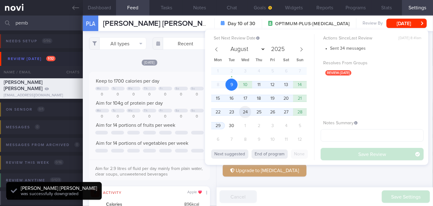
click at [247, 109] on span "24" at bounding box center [245, 112] width 12 height 12
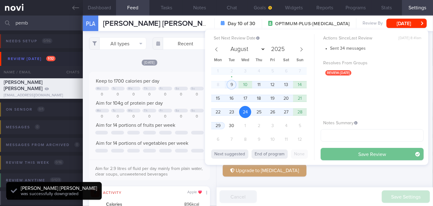
click at [353, 154] on button "Save Review" at bounding box center [372, 154] width 103 height 12
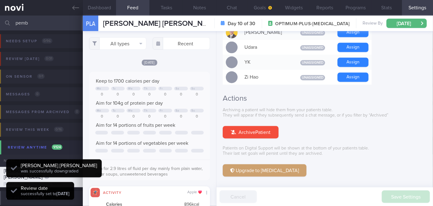
click at [43, 27] on input "pemb" at bounding box center [216, 23] width 433 height 15
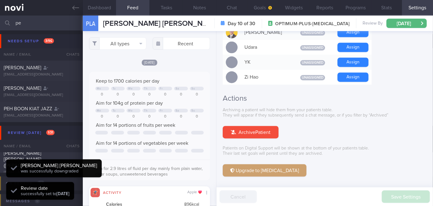
type input "p"
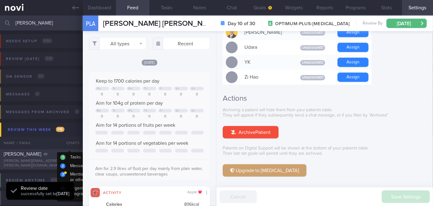
type input "[PERSON_NAME]"
click at [66, 157] on div "[PERSON_NAME]" at bounding box center [41, 154] width 74 height 6
type input "[PERSON_NAME]"
type input "9e97003846f6427bb9f28865cca8988b"
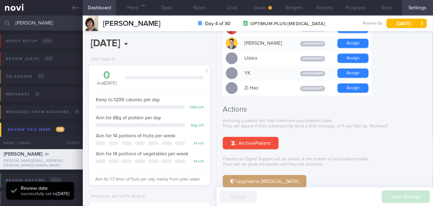
scroll to position [53, 106]
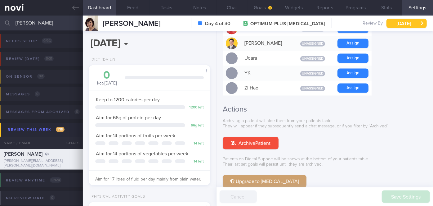
click at [414, 22] on button "[DATE]" at bounding box center [406, 23] width 40 height 9
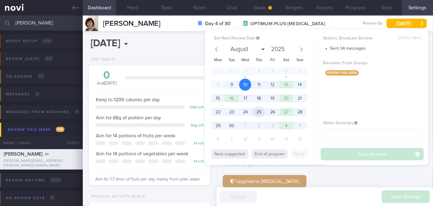
click at [264, 111] on span "25" at bounding box center [259, 112] width 12 height 12
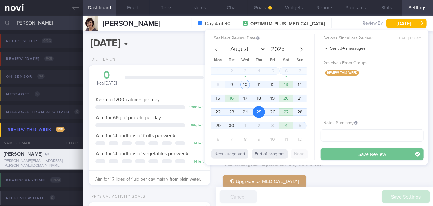
click at [359, 154] on button "Save Review" at bounding box center [372, 154] width 103 height 12
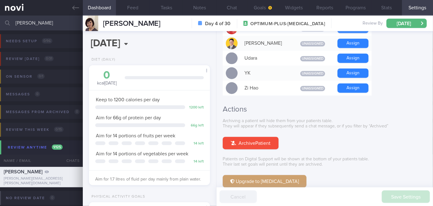
click at [58, 22] on input "[PERSON_NAME]" at bounding box center [216, 23] width 433 height 15
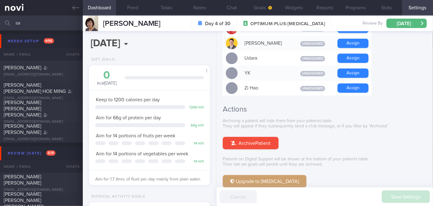
type input "s"
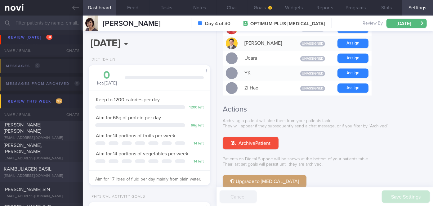
scroll to position [2566, 0]
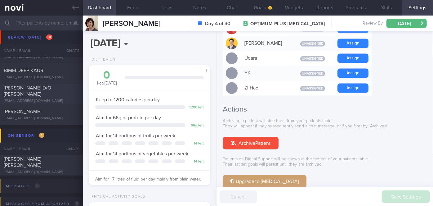
click at [65, 93] on div "[PERSON_NAME] D/O [PERSON_NAME]" at bounding box center [41, 91] width 74 height 12
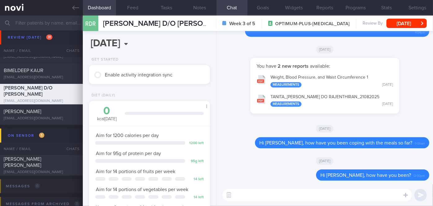
click at [249, 197] on textarea at bounding box center [317, 195] width 189 height 12
click at [265, 197] on textarea at bounding box center [317, 195] width 189 height 12
paste textarea "Hi, I will be on leave from [insert date] to [insert date]. During this time, p…"
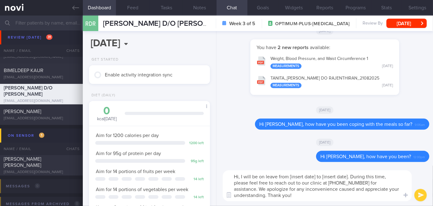
drag, startPoint x: 336, startPoint y: 176, endPoint x: 290, endPoint y: 175, distance: 45.9
click at [290, 175] on textarea "Hi, I will be on leave from [insert date] to [insert date]. During this time, p…" at bounding box center [317, 185] width 189 height 31
type textarea "Hi, I will be on leave from [DATE]-[DATE]. During this time, please feel free t…"
click at [424, 192] on button "submit" at bounding box center [420, 195] width 12 height 12
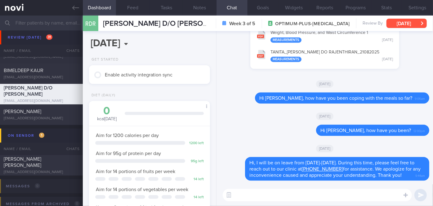
click at [419, 19] on button "[DATE]" at bounding box center [406, 23] width 40 height 9
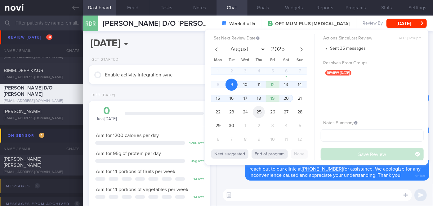
click at [257, 110] on span "25" at bounding box center [259, 112] width 12 height 12
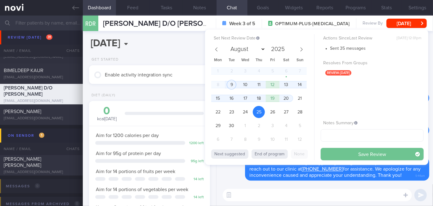
click at [340, 155] on button "Save Review" at bounding box center [372, 154] width 103 height 12
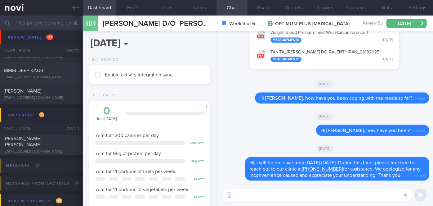
click at [37, 25] on input "text" at bounding box center [216, 23] width 433 height 15
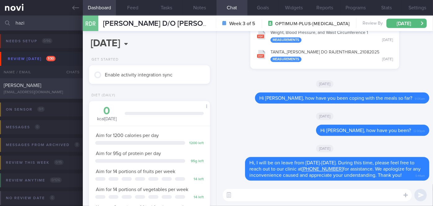
type input "hazi"
click at [63, 88] on div "[PERSON_NAME]" at bounding box center [41, 85] width 74 height 6
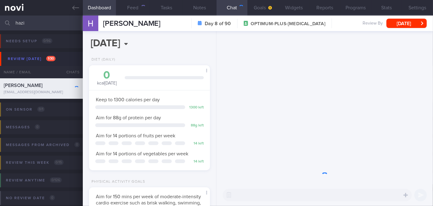
scroll to position [53, 106]
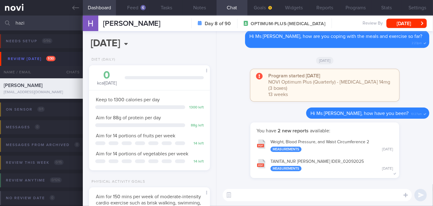
click at [277, 194] on textarea at bounding box center [317, 195] width 189 height 12
paste textarea "Hi, I will be on leave from [insert date] to [insert date]. During this time, p…"
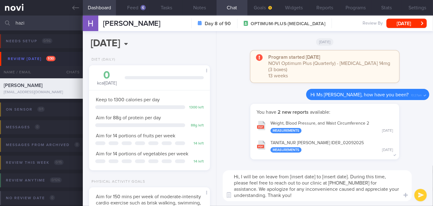
scroll to position [0, 0]
click at [239, 176] on textarea "Hi, I will be on leave from [insert date] to [insert date]. During this time, p…" at bounding box center [317, 185] width 189 height 31
drag, startPoint x: 357, startPoint y: 176, endPoint x: 309, endPoint y: 179, distance: 48.8
click at [309, 179] on textarea "Hi [PERSON_NAME], I will be on leave from [insert date] to [insert date]. Durin…" at bounding box center [317, 185] width 189 height 31
type textarea "Hi [PERSON_NAME], I will be on leave from [DATE]-[DATE]. During this time, plea…"
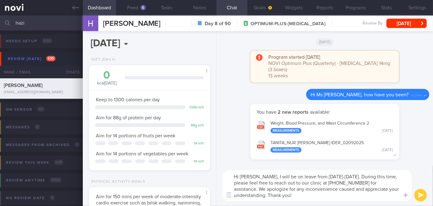
click at [423, 193] on button "submit" at bounding box center [420, 195] width 12 height 12
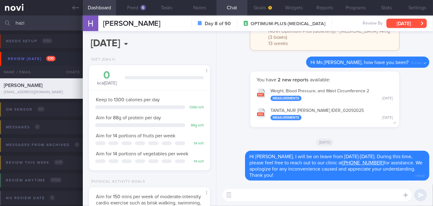
click at [417, 20] on button "[DATE]" at bounding box center [406, 23] width 40 height 9
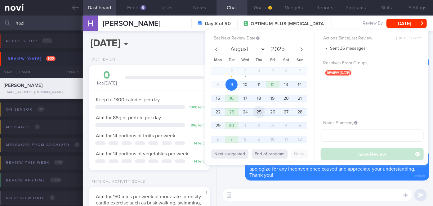
click at [259, 112] on span "25" at bounding box center [259, 112] width 12 height 12
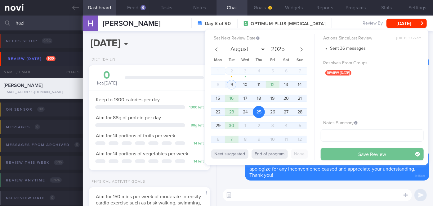
click at [341, 150] on button "Save Review" at bounding box center [372, 154] width 103 height 12
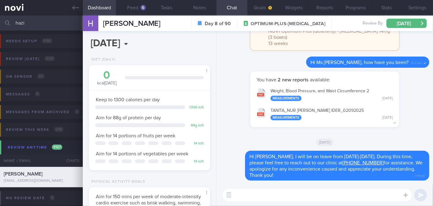
click at [44, 23] on input "hazi" at bounding box center [216, 23] width 433 height 15
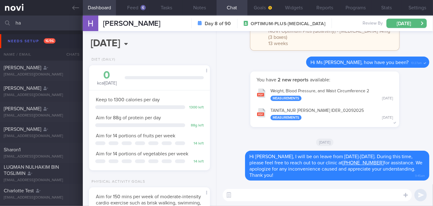
type input "h"
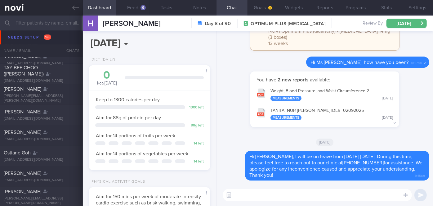
scroll to position [1325, 0]
